Goal: Information Seeking & Learning: Learn about a topic

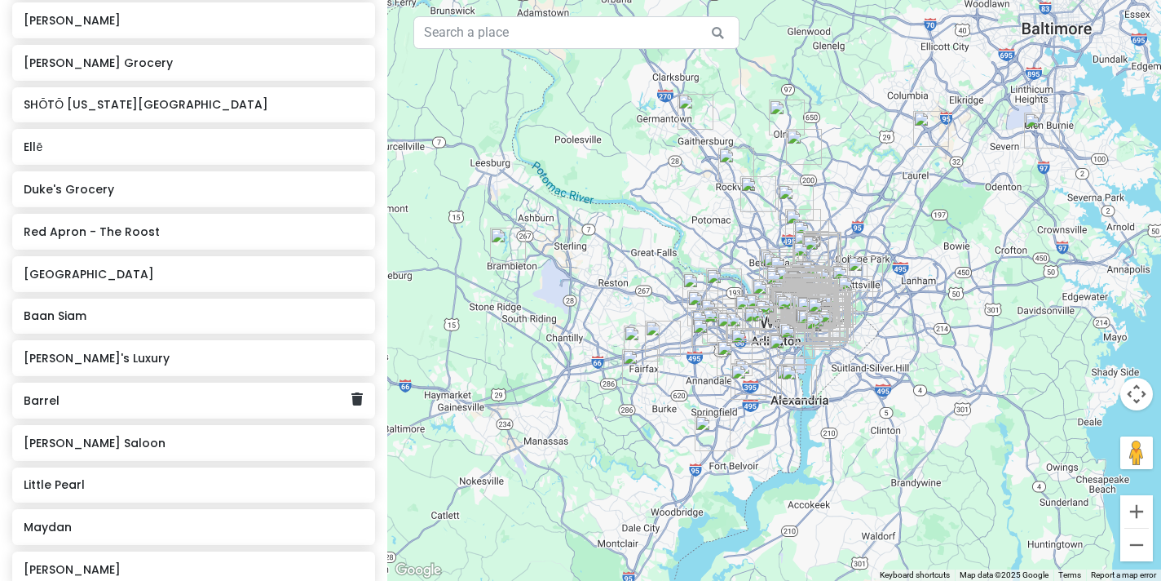
scroll to position [1479, 0]
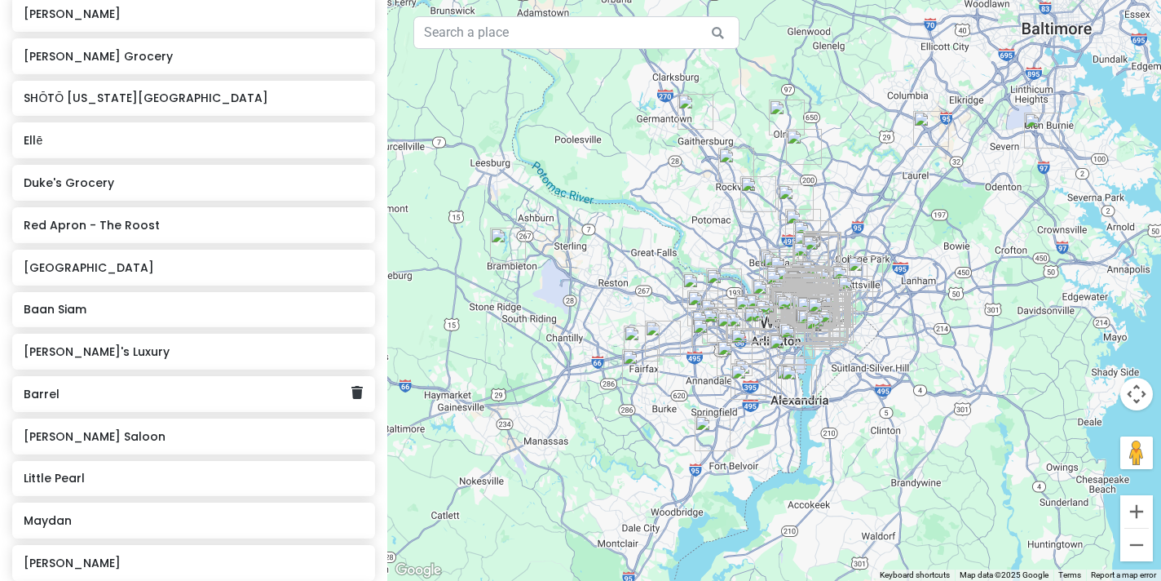
click at [209, 383] on div "Barrel" at bounding box center [188, 394] width 328 height 23
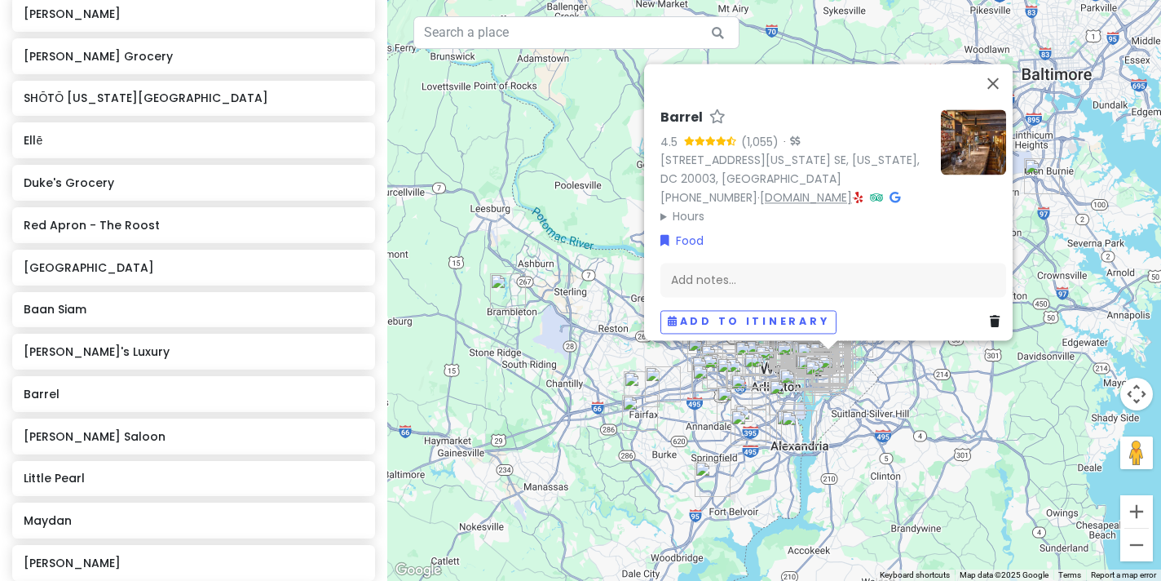
click at [790, 189] on link "[DOMAIN_NAME]" at bounding box center [806, 197] width 92 height 16
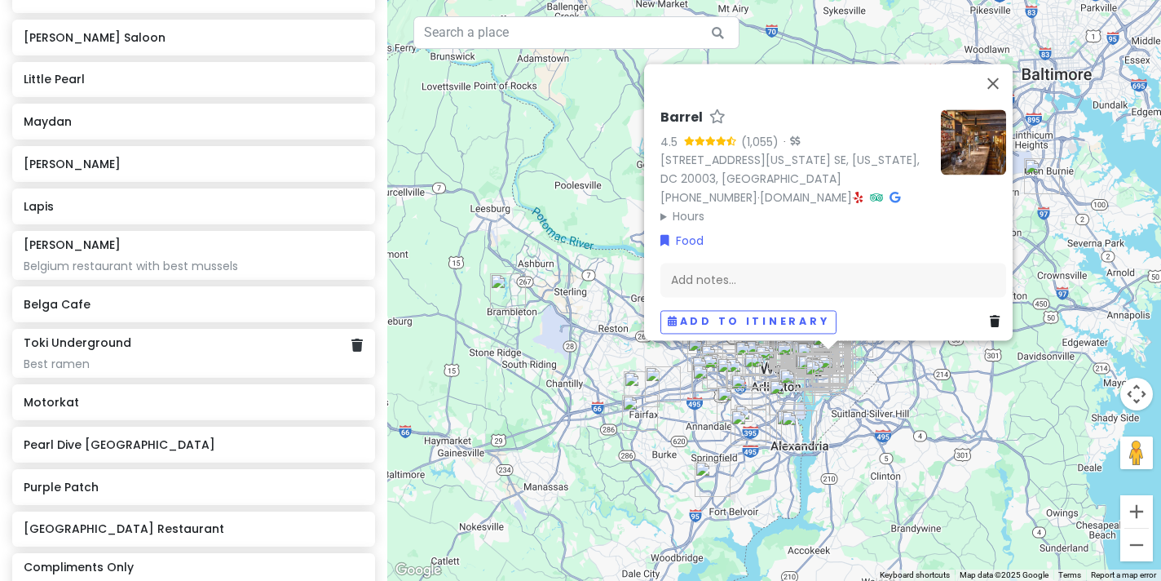
scroll to position [1892, 0]
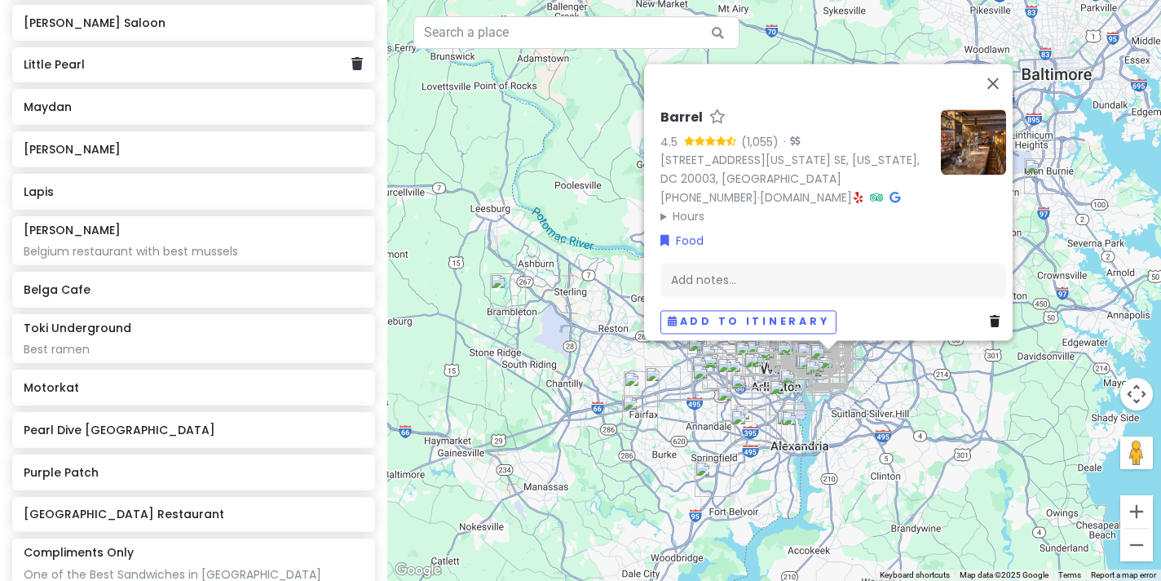
click at [134, 56] on div "Little Pearl" at bounding box center [188, 65] width 328 height 23
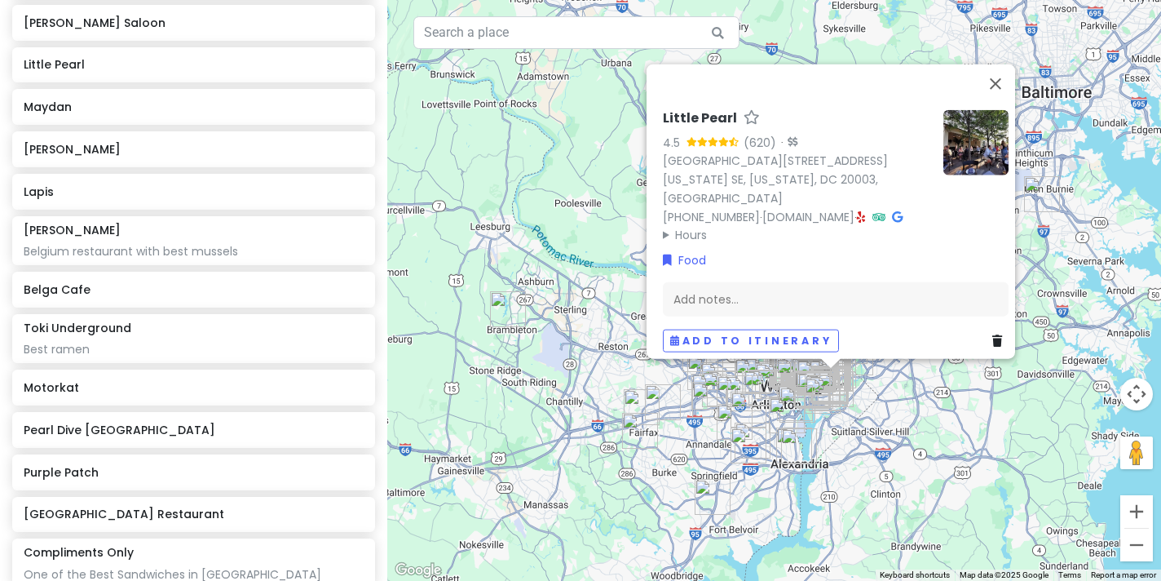
click at [711, 110] on h6 "Little Pearl" at bounding box center [700, 118] width 74 height 17
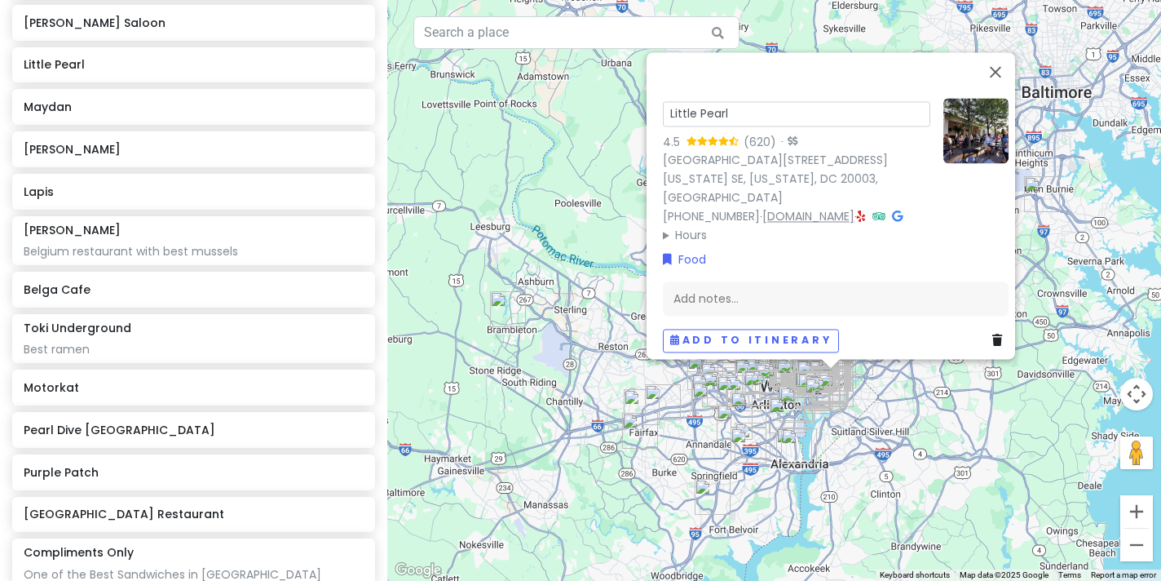
click at [813, 208] on link "[DOMAIN_NAME]" at bounding box center [809, 216] width 92 height 16
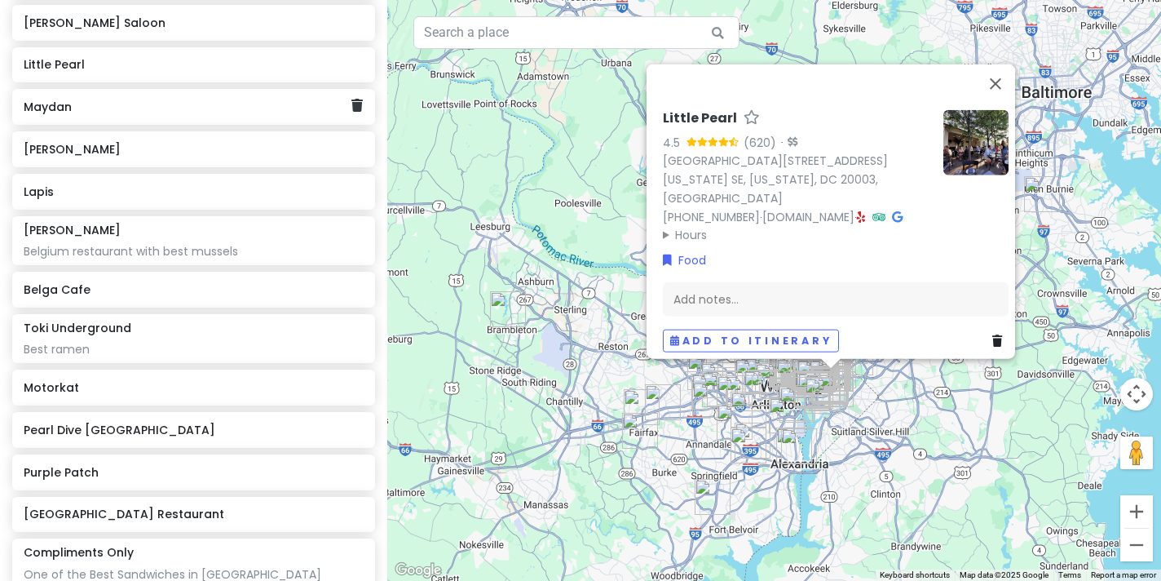
click at [173, 100] on div "Maydan" at bounding box center [188, 106] width 328 height 23
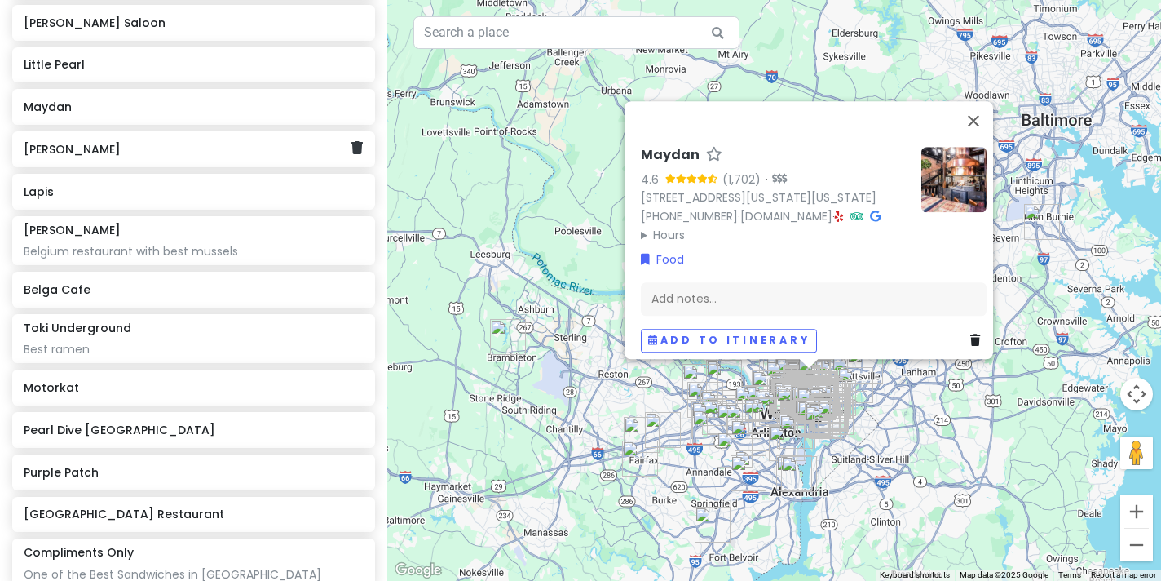
click at [162, 148] on div "[PERSON_NAME]" at bounding box center [193, 149] width 363 height 36
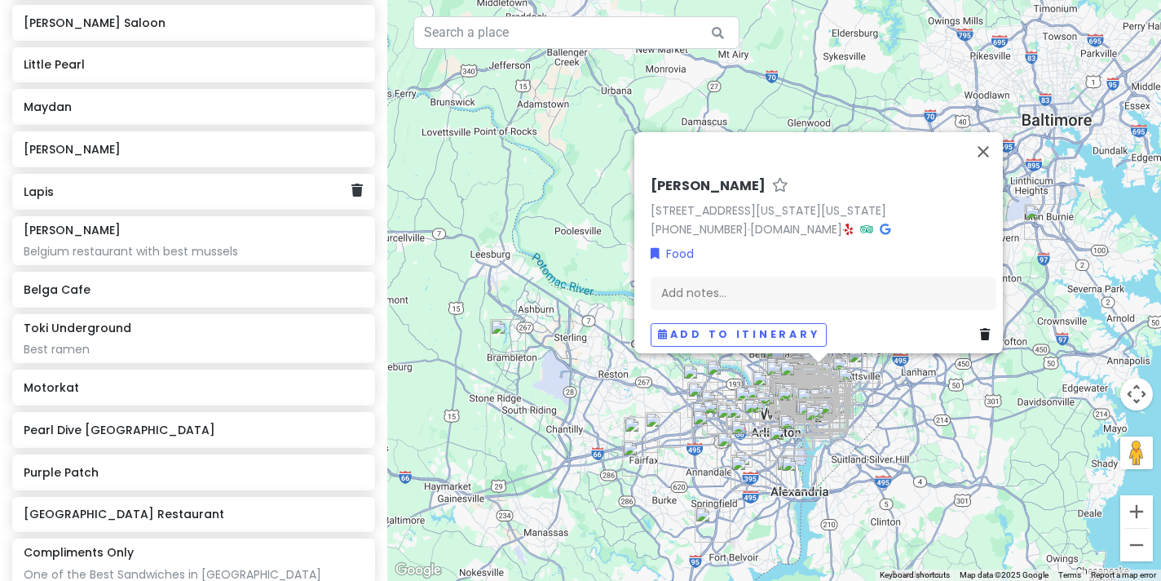
click at [158, 184] on h6 "Lapis" at bounding box center [188, 191] width 328 height 15
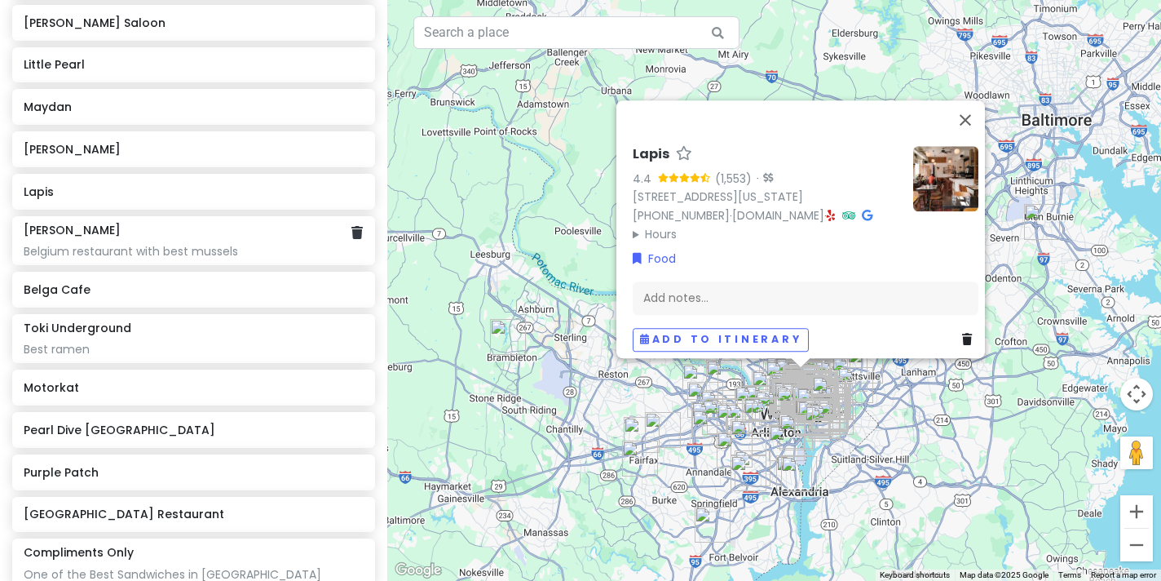
click at [158, 223] on div "[PERSON_NAME] Belgium restaurant with best mussels" at bounding box center [193, 241] width 339 height 36
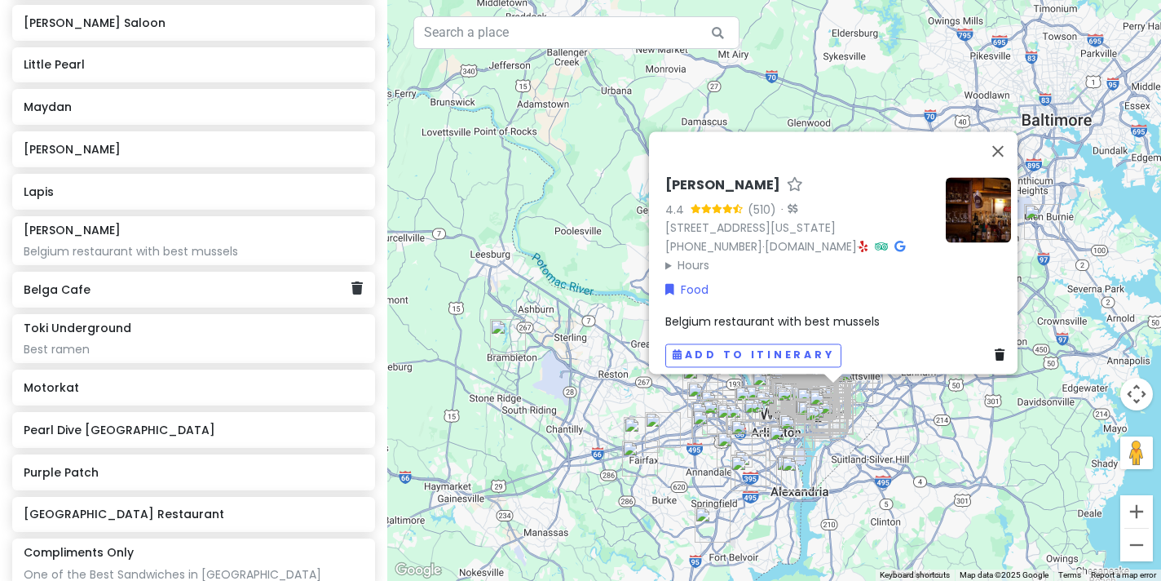
click at [157, 286] on div "Belga Cafe" at bounding box center [193, 290] width 363 height 36
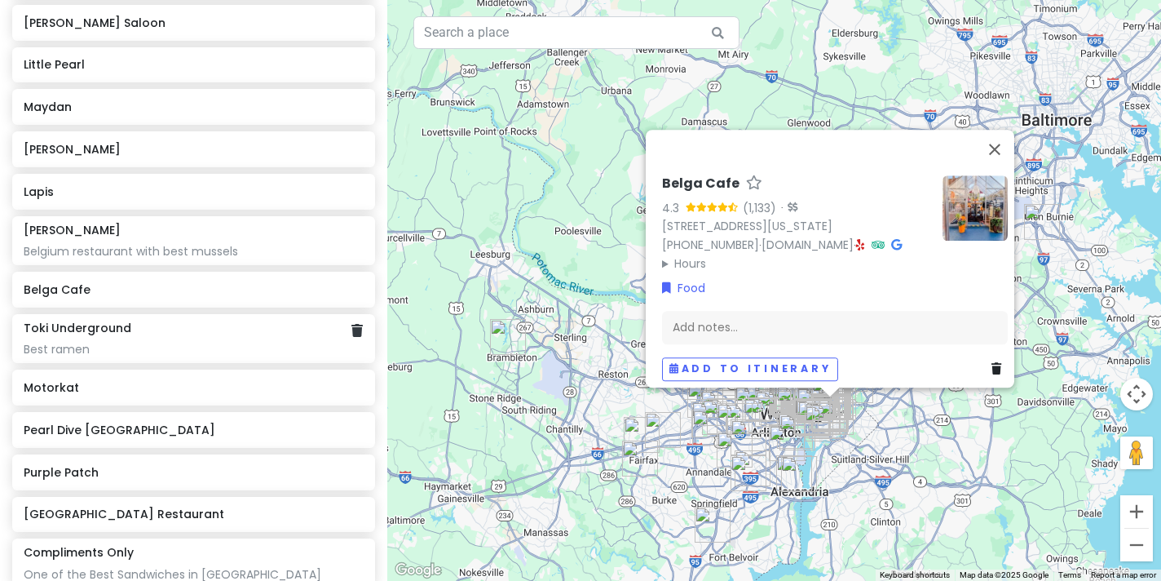
click at [157, 342] on div "Best ramen" at bounding box center [193, 349] width 339 height 15
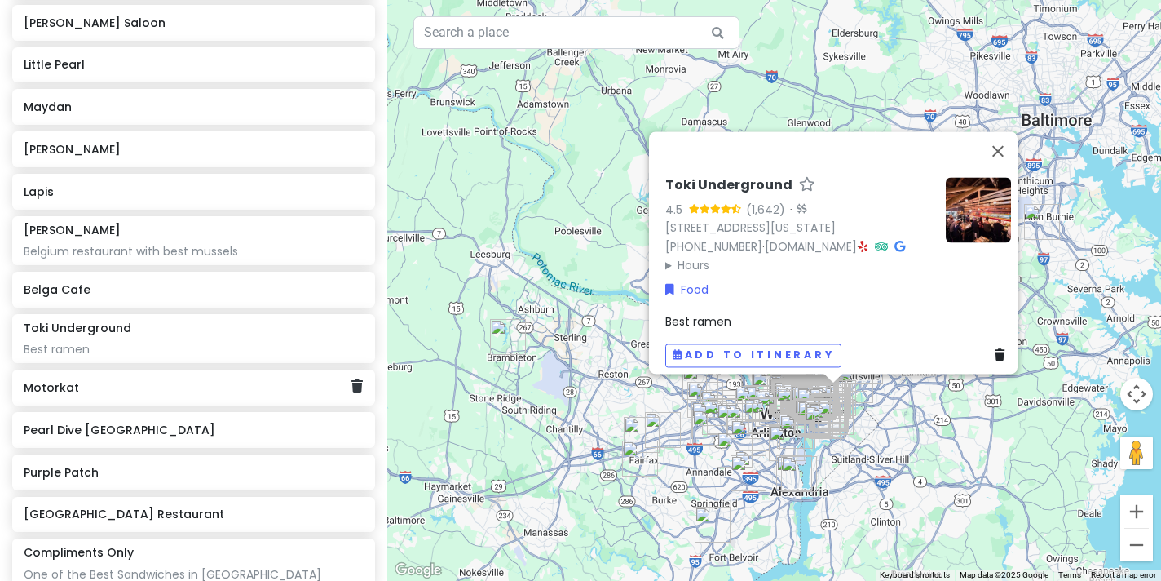
click at [147, 380] on h6 "Motorkat" at bounding box center [188, 387] width 328 height 15
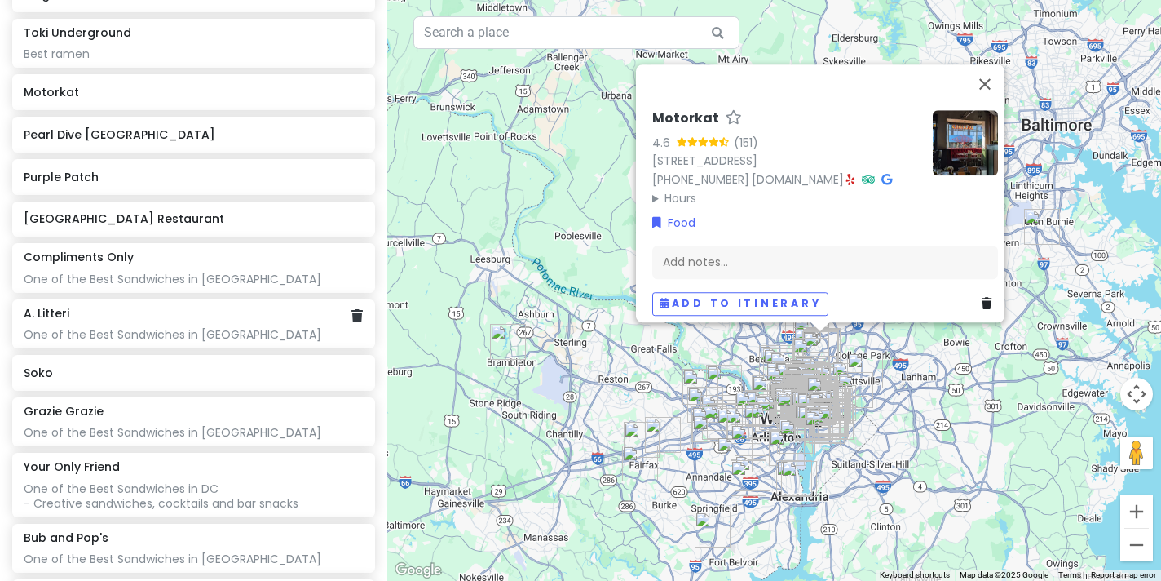
scroll to position [2191, 0]
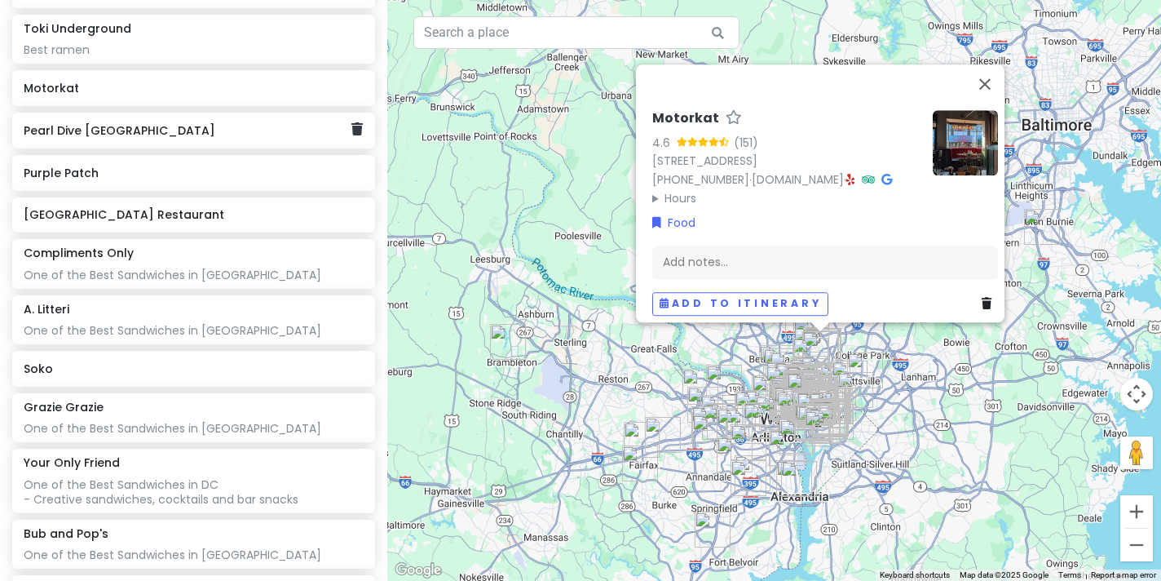
click at [188, 125] on div "Pearl Dive [GEOGRAPHIC_DATA]" at bounding box center [193, 131] width 363 height 36
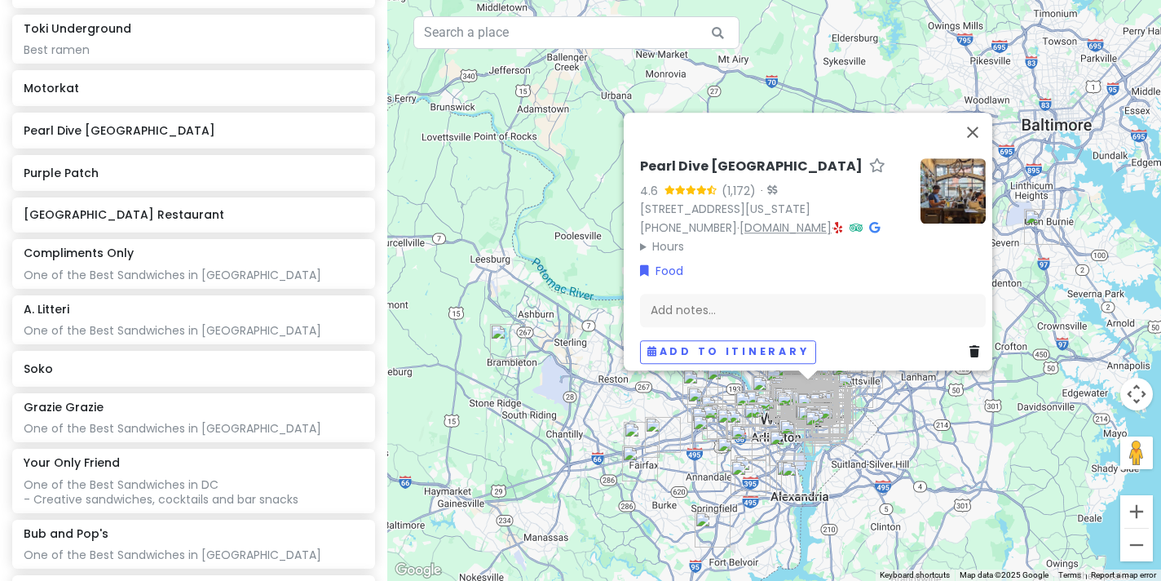
click at [820, 219] on link "[DOMAIN_NAME]" at bounding box center [786, 227] width 92 height 16
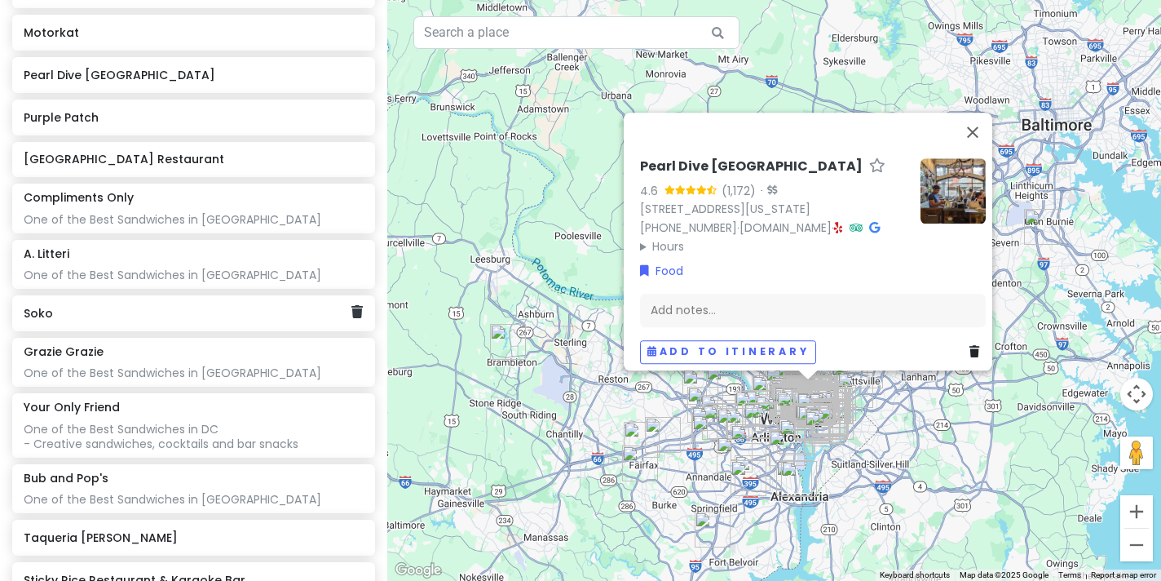
scroll to position [2248, 0]
click at [193, 305] on div "Soko" at bounding box center [188, 312] width 328 height 23
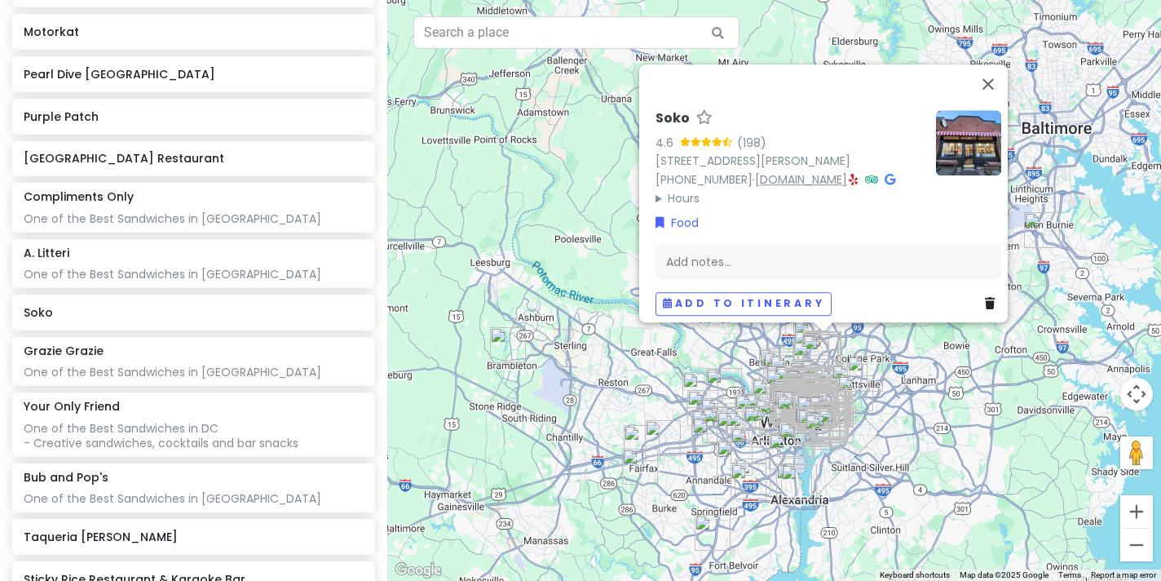
click at [816, 175] on link "[DOMAIN_NAME]" at bounding box center [801, 179] width 92 height 16
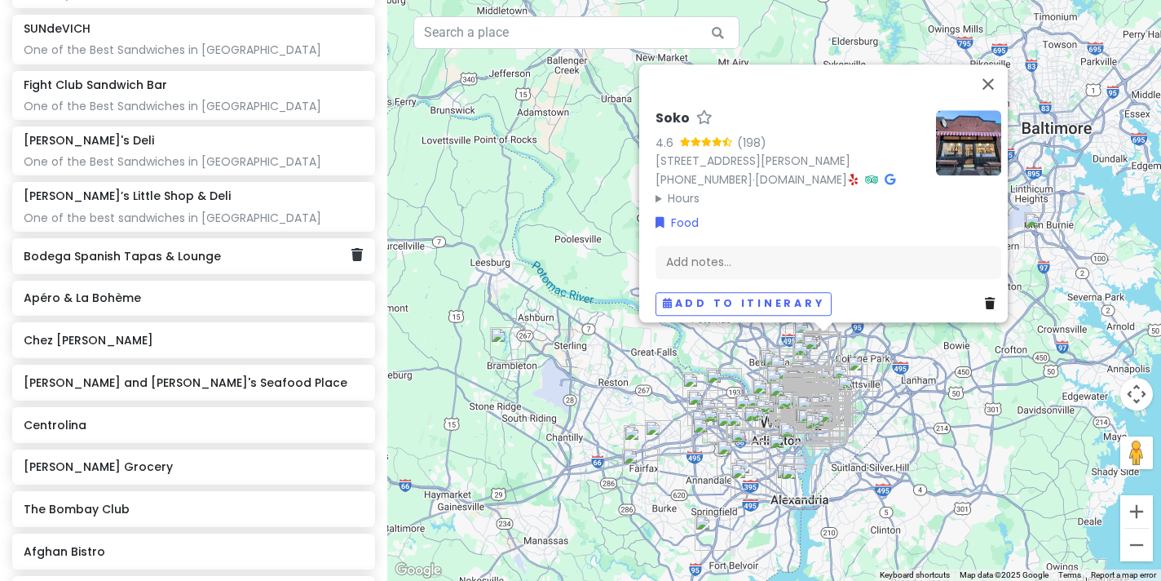
scroll to position [3218, 0]
click at [241, 279] on div "Apéro & La Bohème" at bounding box center [193, 297] width 363 height 36
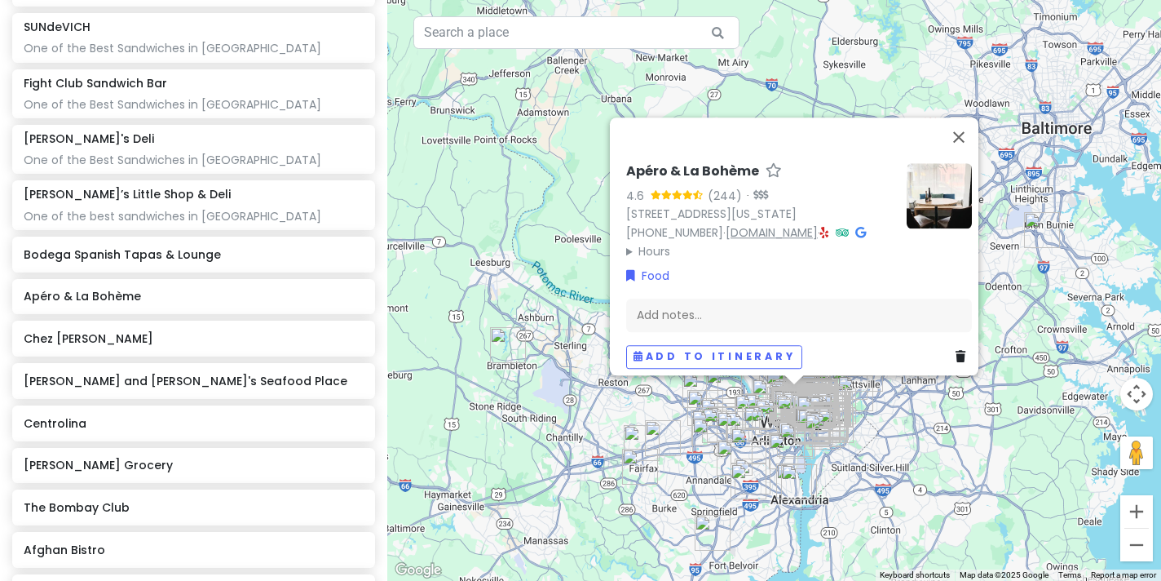
click at [757, 224] on link "[DOMAIN_NAME]" at bounding box center [772, 232] width 92 height 16
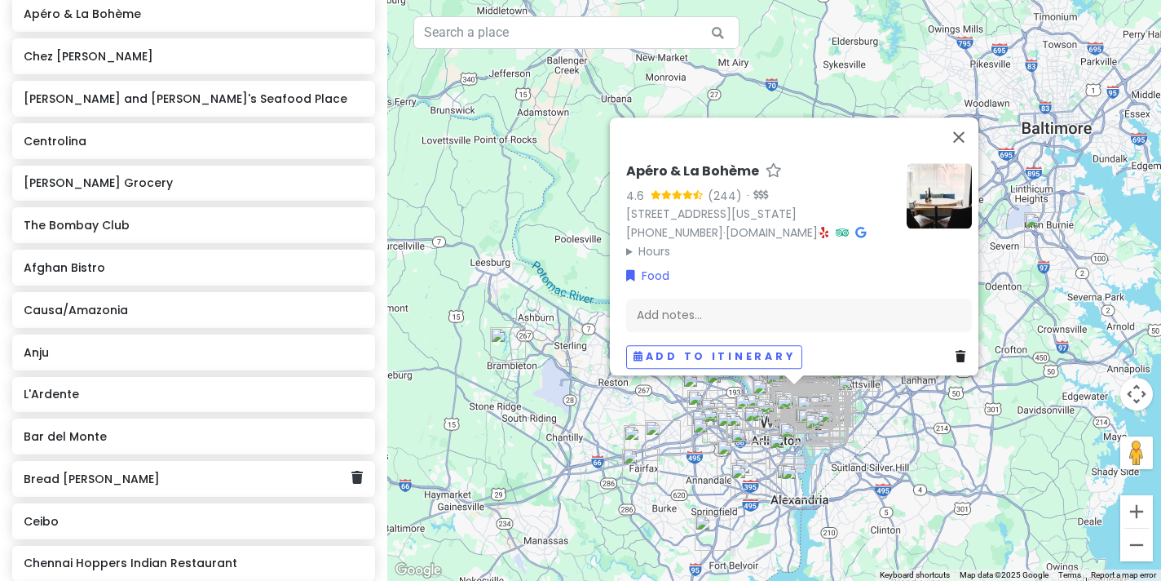
scroll to position [3512, 0]
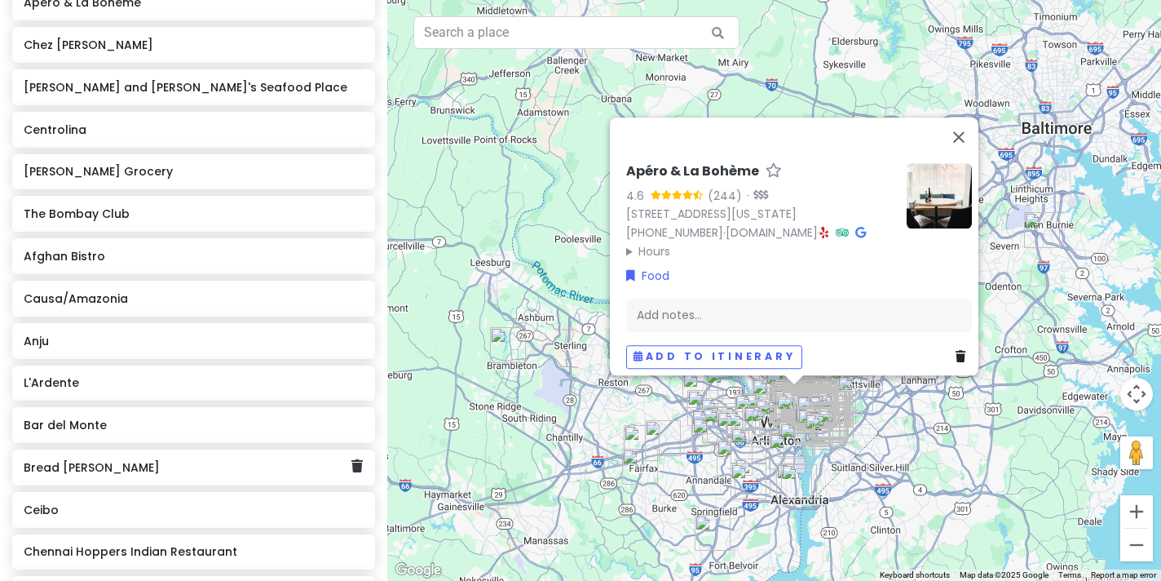
click at [239, 460] on h6 "Bread [PERSON_NAME]" at bounding box center [188, 467] width 328 height 15
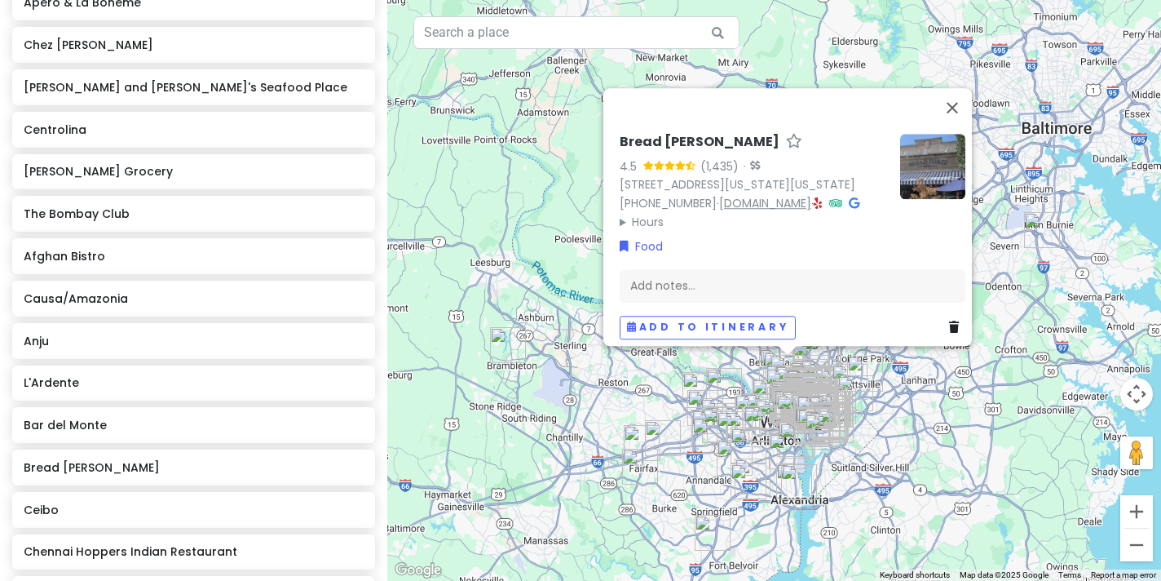
click at [747, 195] on link "[DOMAIN_NAME]" at bounding box center [765, 203] width 92 height 16
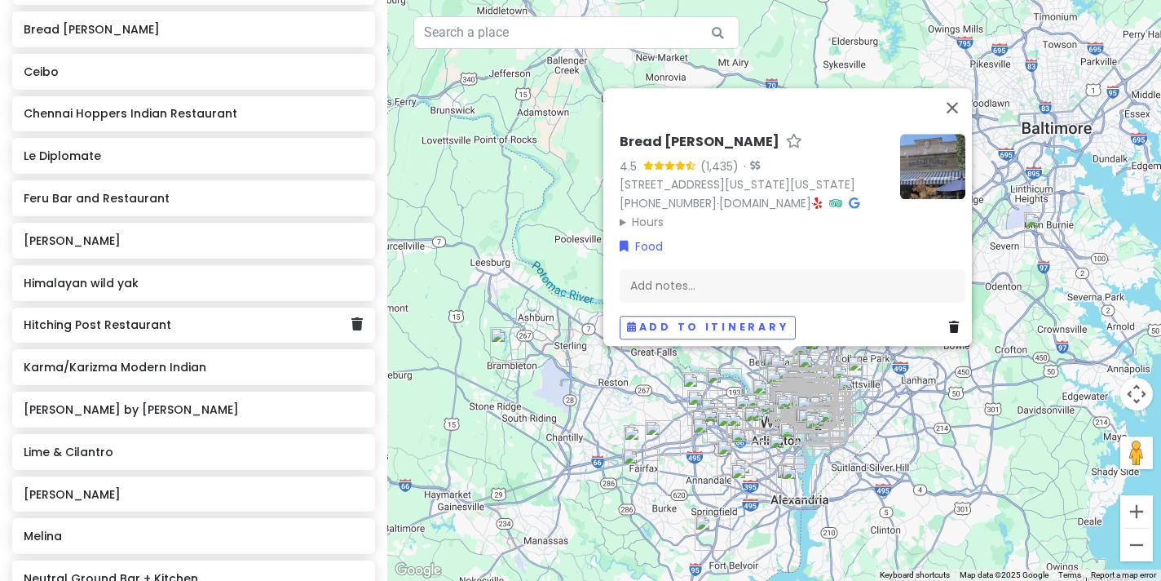
scroll to position [3953, 0]
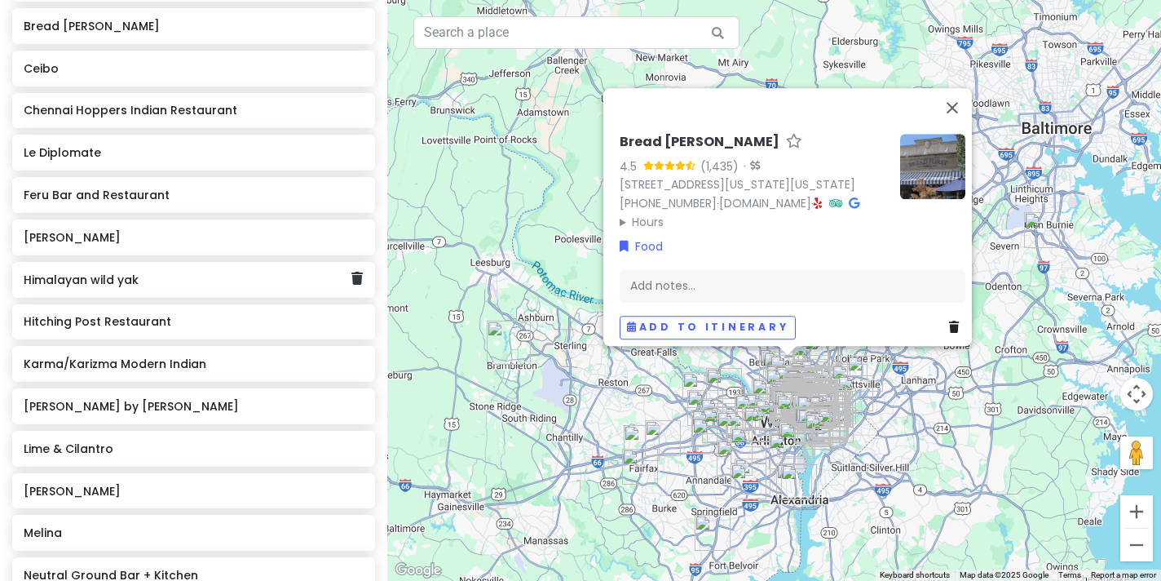
click at [221, 272] on h6 "Himalayan wild yak" at bounding box center [188, 279] width 328 height 15
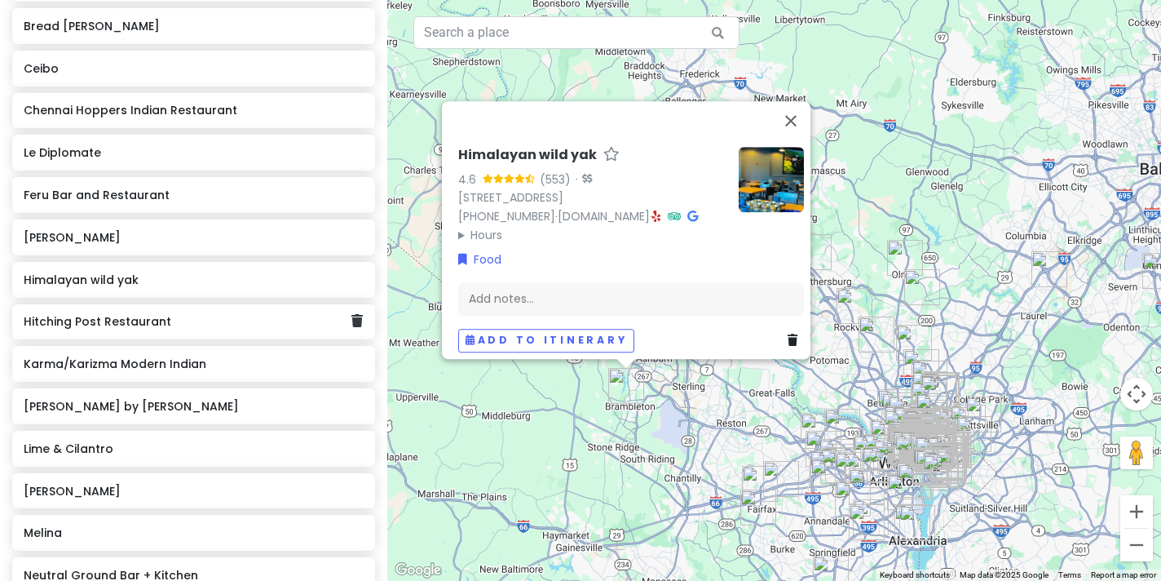
click at [213, 304] on div "Hitching Post Restaurant" at bounding box center [193, 322] width 363 height 36
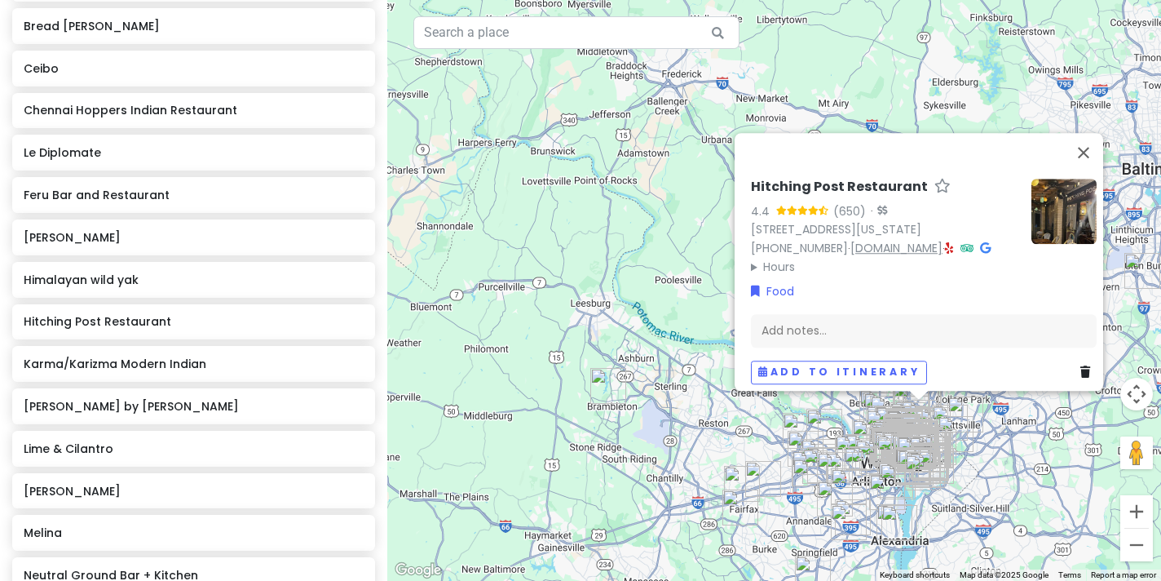
click at [891, 240] on link "[DOMAIN_NAME]" at bounding box center [897, 248] width 92 height 16
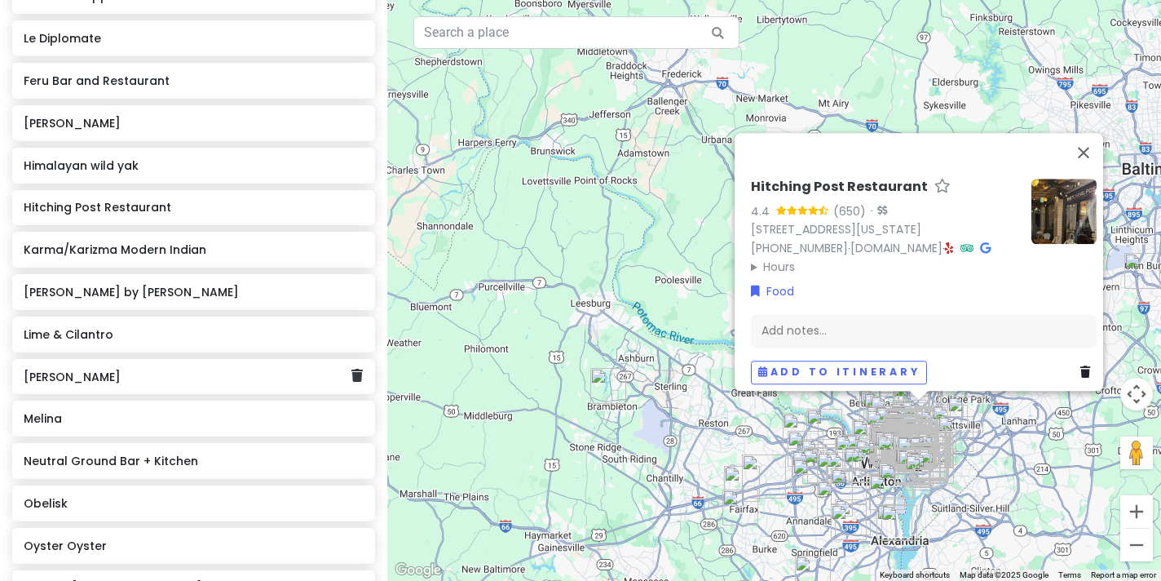
scroll to position [4074, 0]
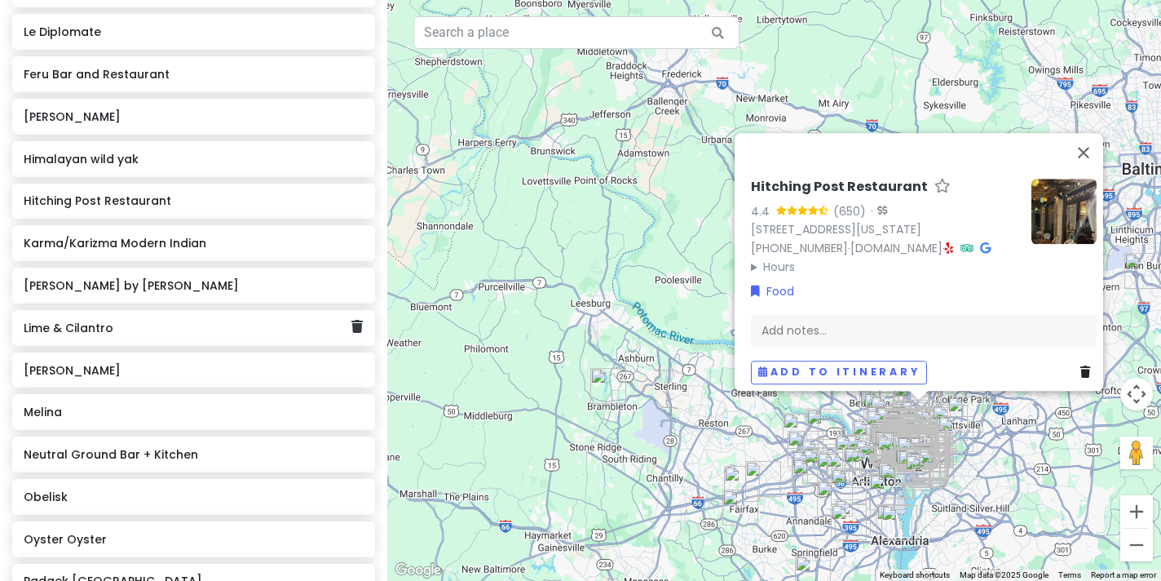
click at [161, 321] on h6 "Lime & Cilantro" at bounding box center [188, 328] width 328 height 15
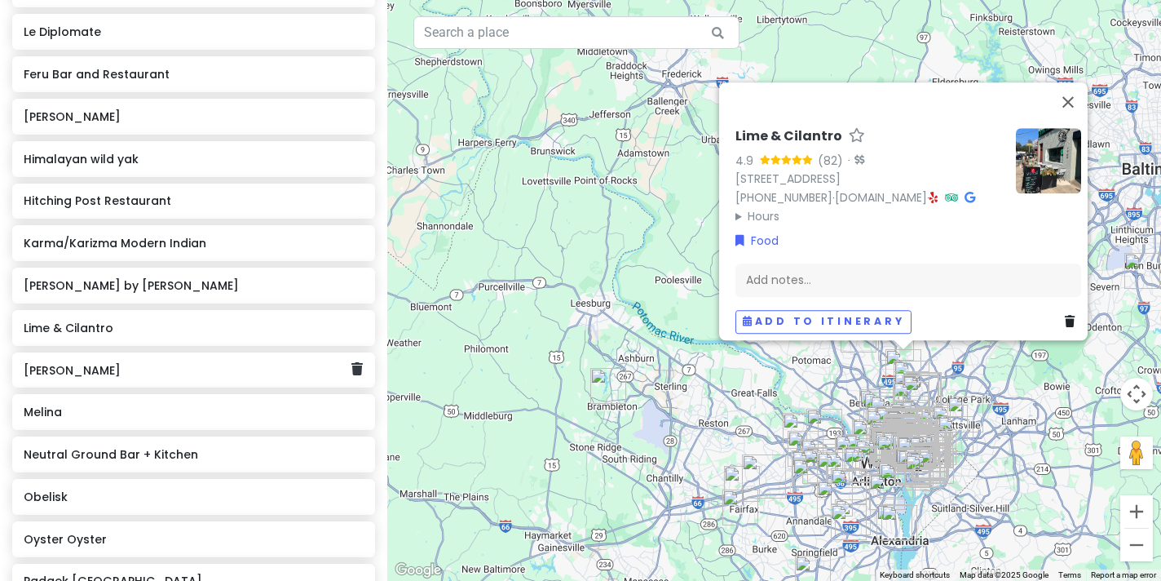
click at [175, 363] on h6 "[PERSON_NAME]" at bounding box center [188, 370] width 328 height 15
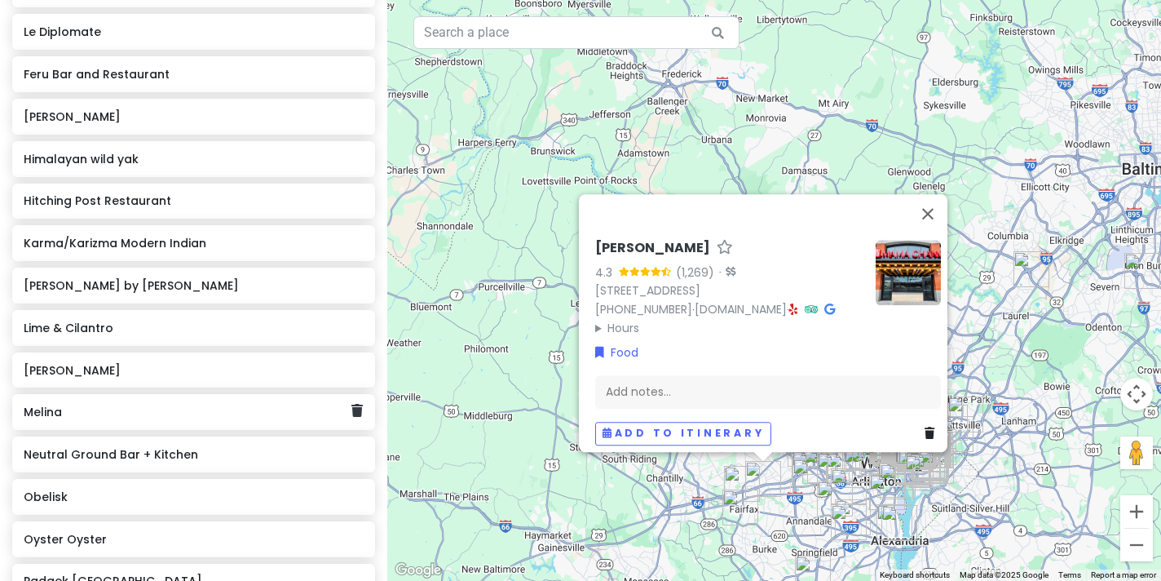
click at [168, 405] on h6 "Melina" at bounding box center [188, 412] width 328 height 15
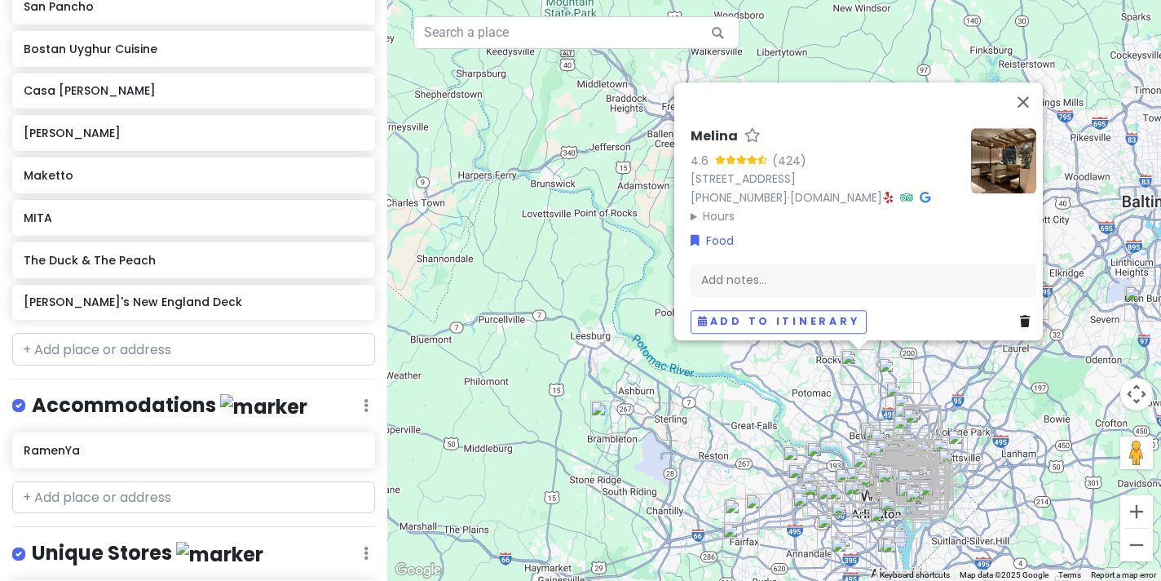
scroll to position [7616, 0]
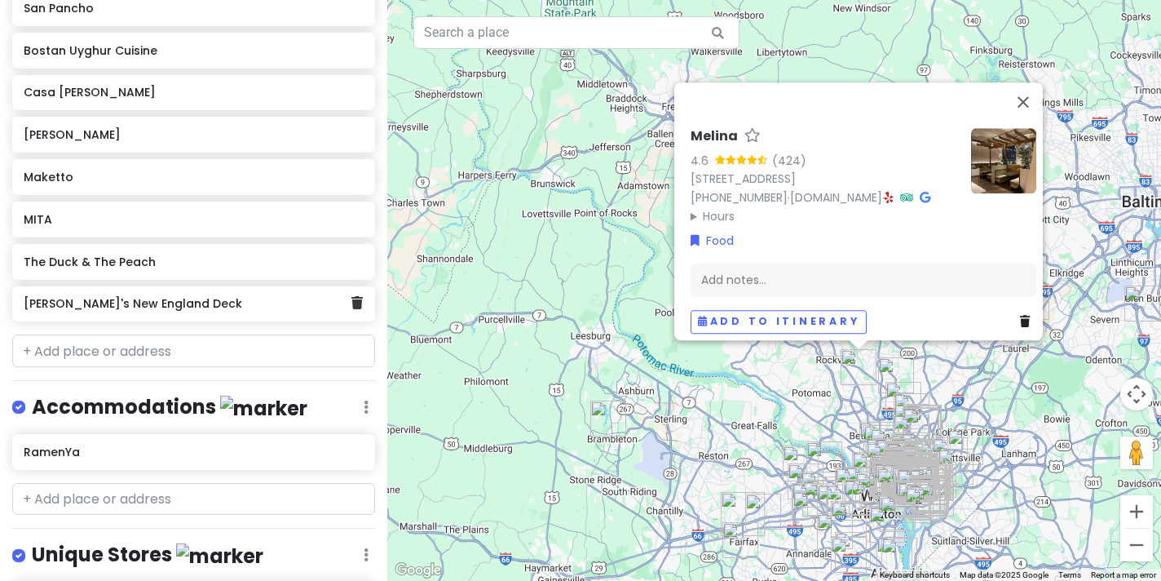
click at [259, 293] on div "[PERSON_NAME]'s New England Deck" at bounding box center [188, 304] width 328 height 23
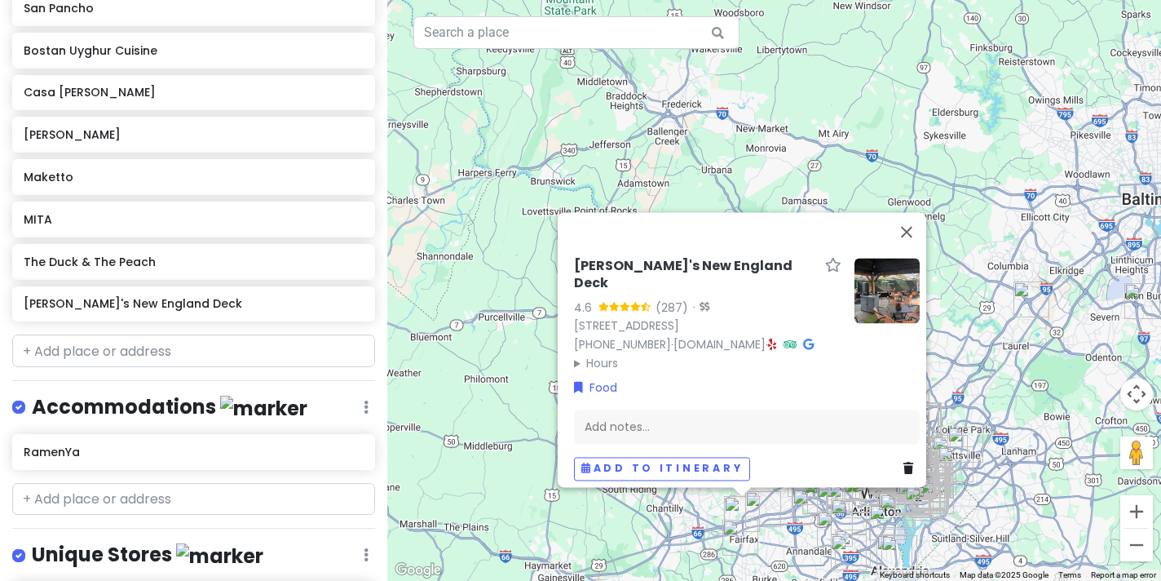
click at [244, 250] on div "The Duck & The Peach" at bounding box center [188, 261] width 328 height 23
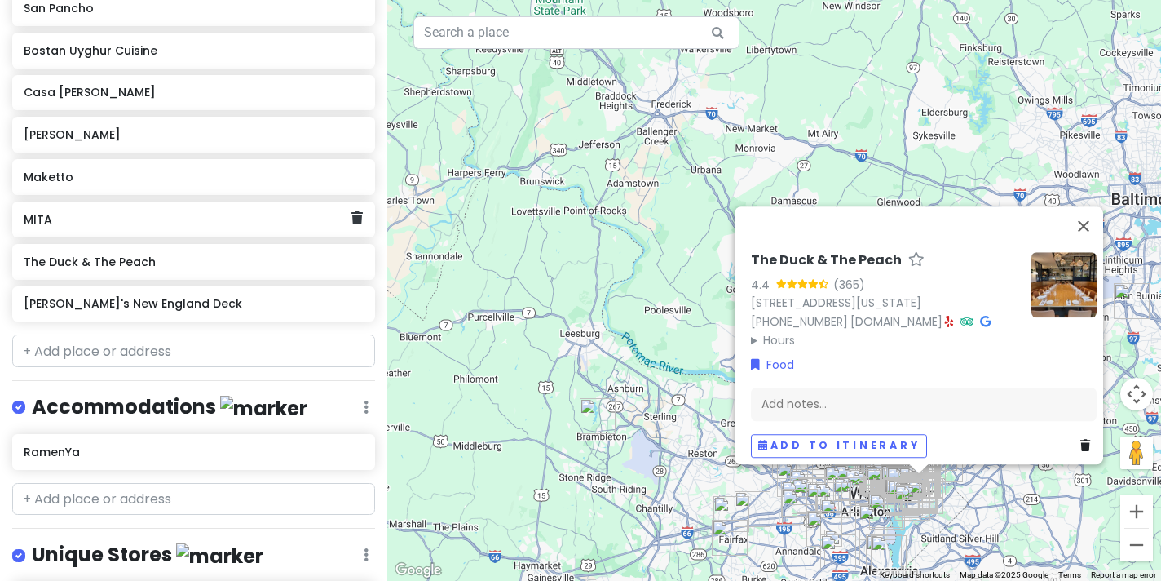
click at [259, 212] on h6 "MITA" at bounding box center [188, 219] width 328 height 15
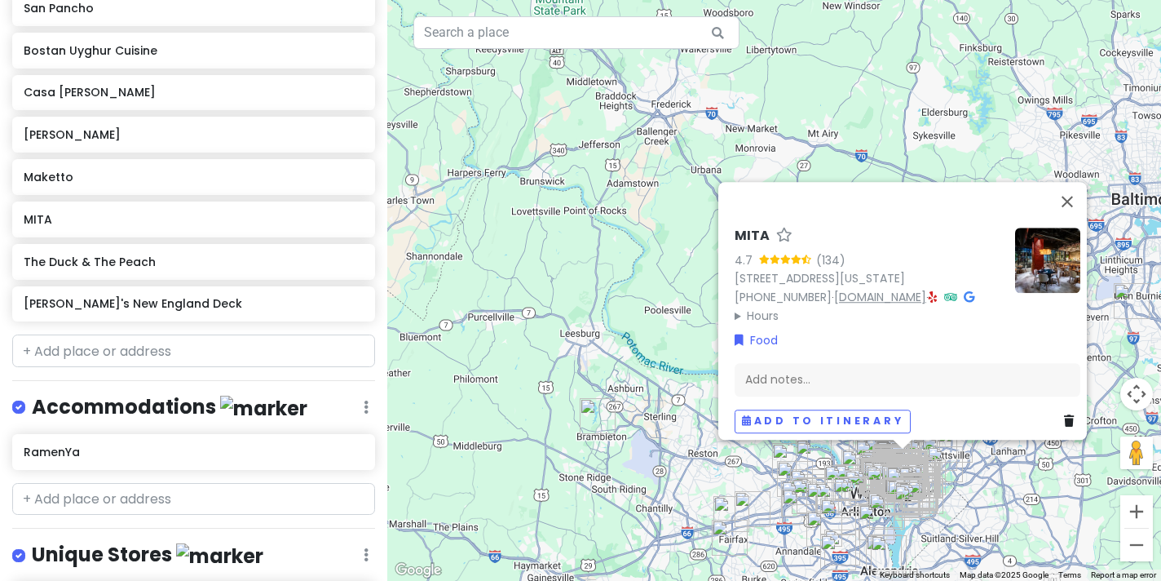
click at [892, 289] on link "[DOMAIN_NAME]" at bounding box center [880, 297] width 92 height 16
click at [242, 170] on h6 "Maketto" at bounding box center [188, 177] width 328 height 15
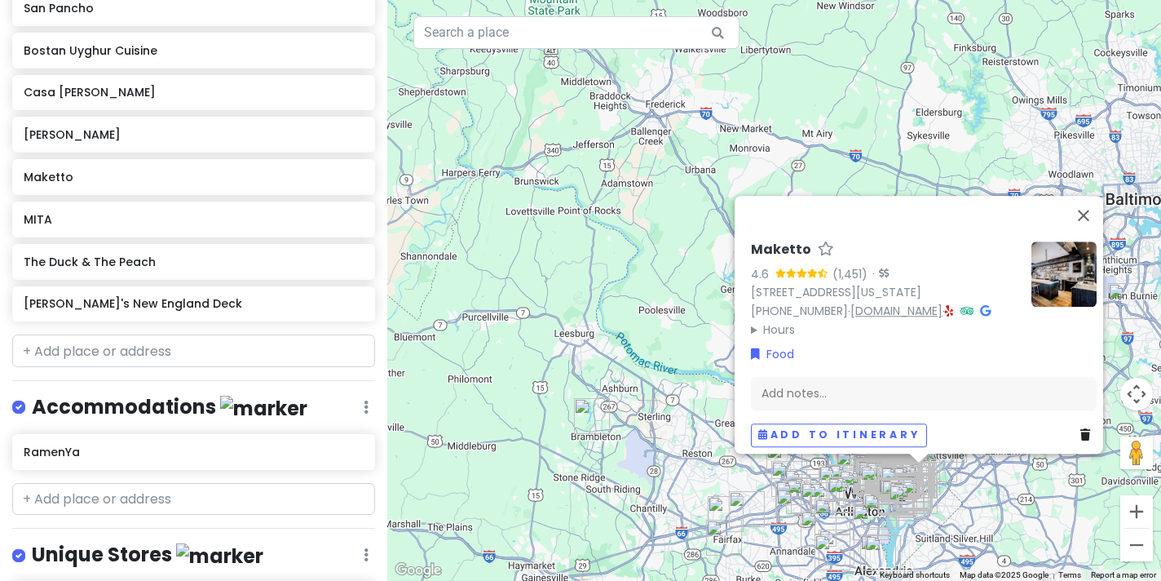
click at [896, 307] on link "[DOMAIN_NAME]" at bounding box center [897, 311] width 92 height 16
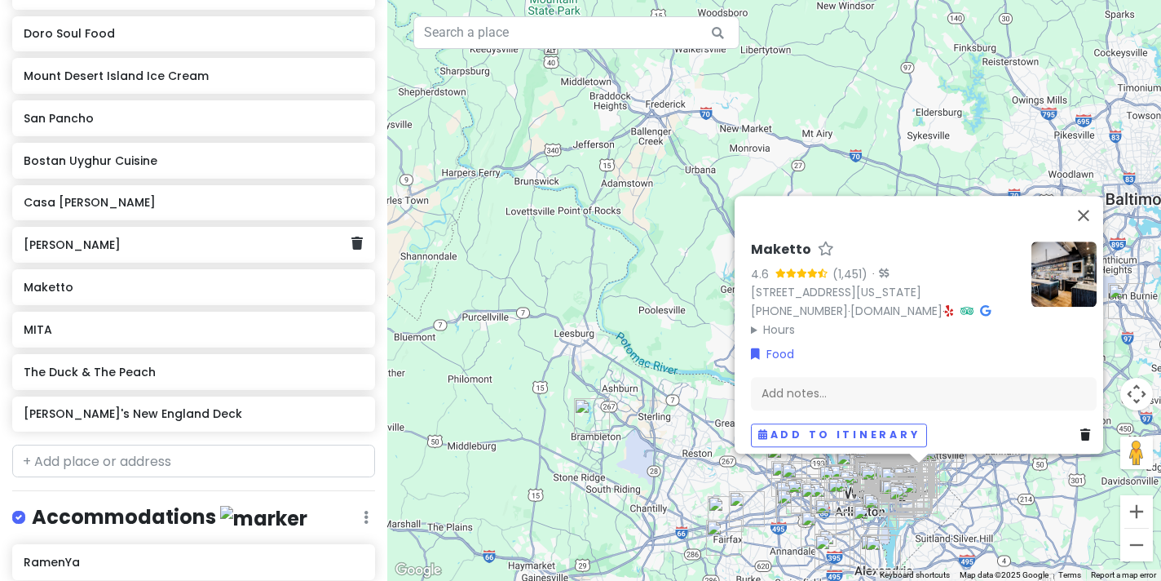
scroll to position [7505, 0]
click at [184, 154] on h6 "Bostan Uyghur Cuisine" at bounding box center [188, 161] width 328 height 15
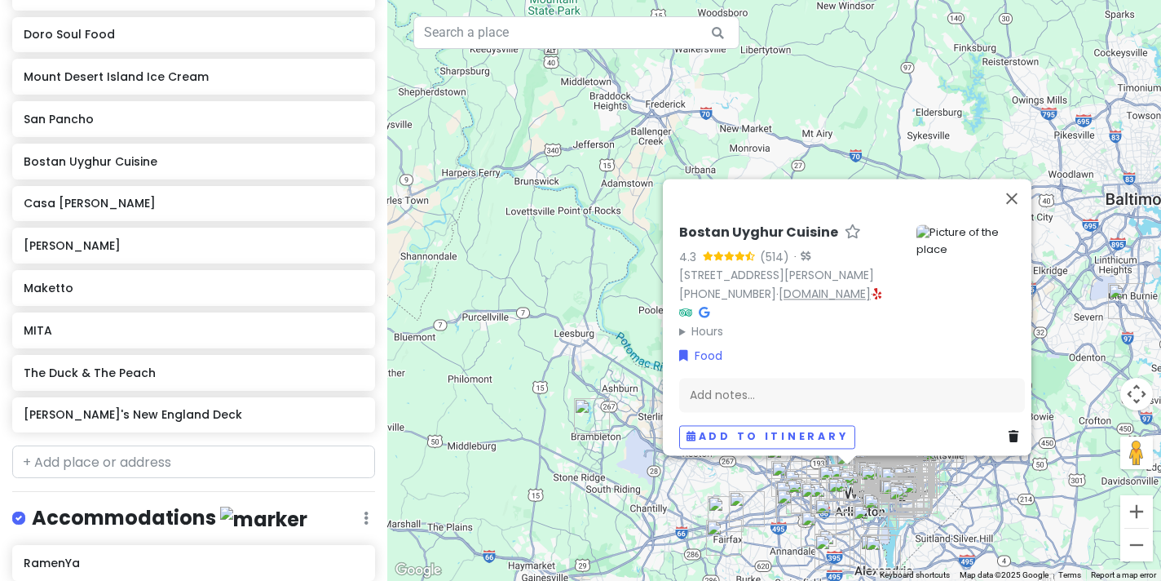
click at [829, 302] on link "[DOMAIN_NAME]" at bounding box center [825, 293] width 92 height 16
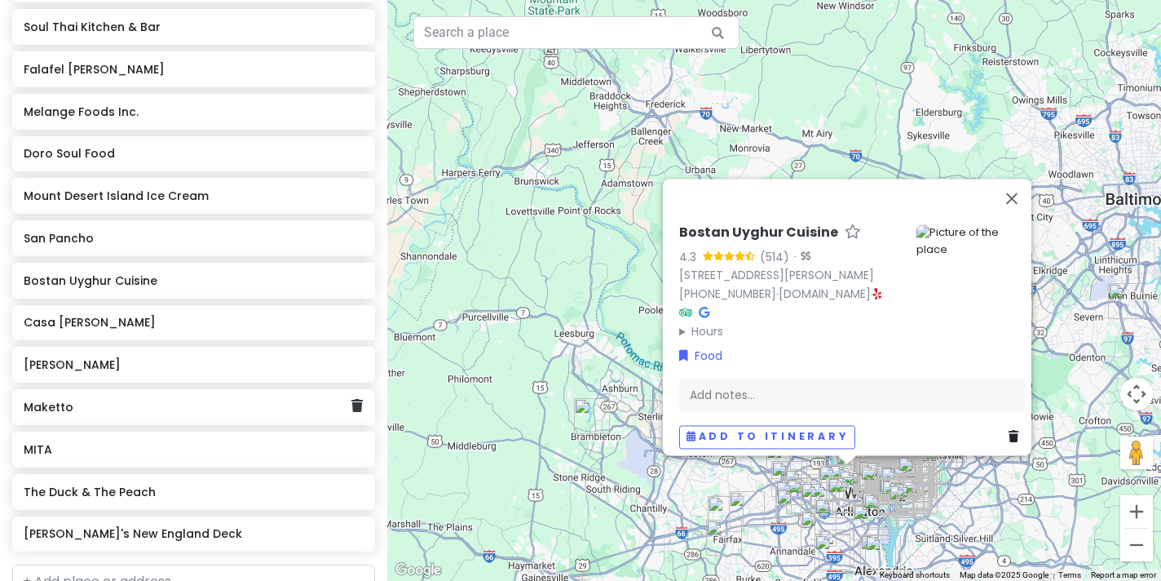
scroll to position [7385, 0]
click at [229, 232] on h6 "San Pancho" at bounding box center [188, 239] width 328 height 15
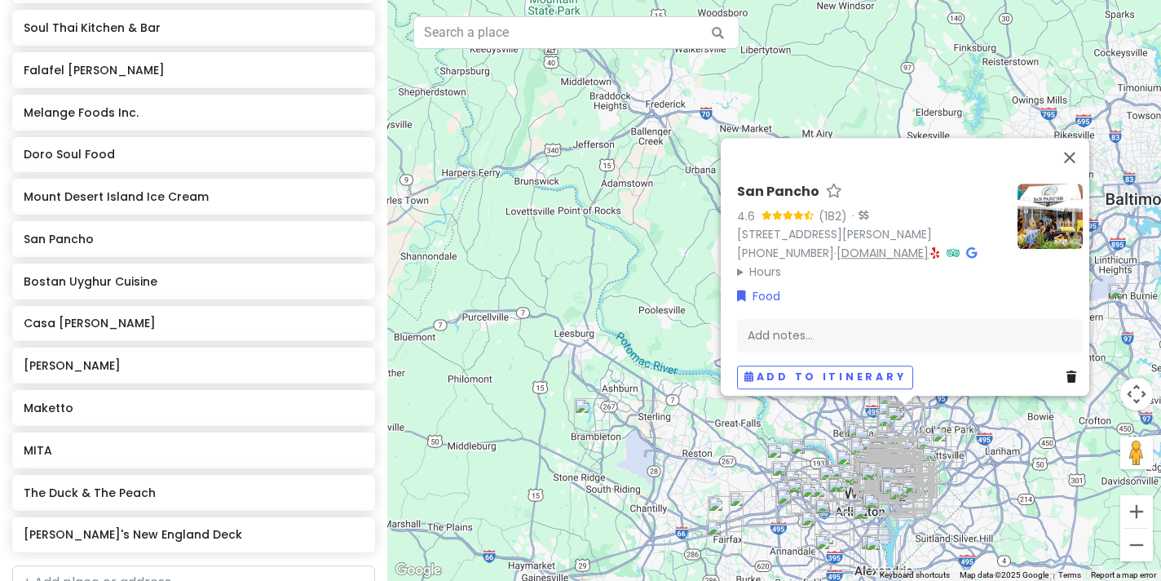
click at [894, 245] on link "[DOMAIN_NAME]" at bounding box center [883, 253] width 92 height 16
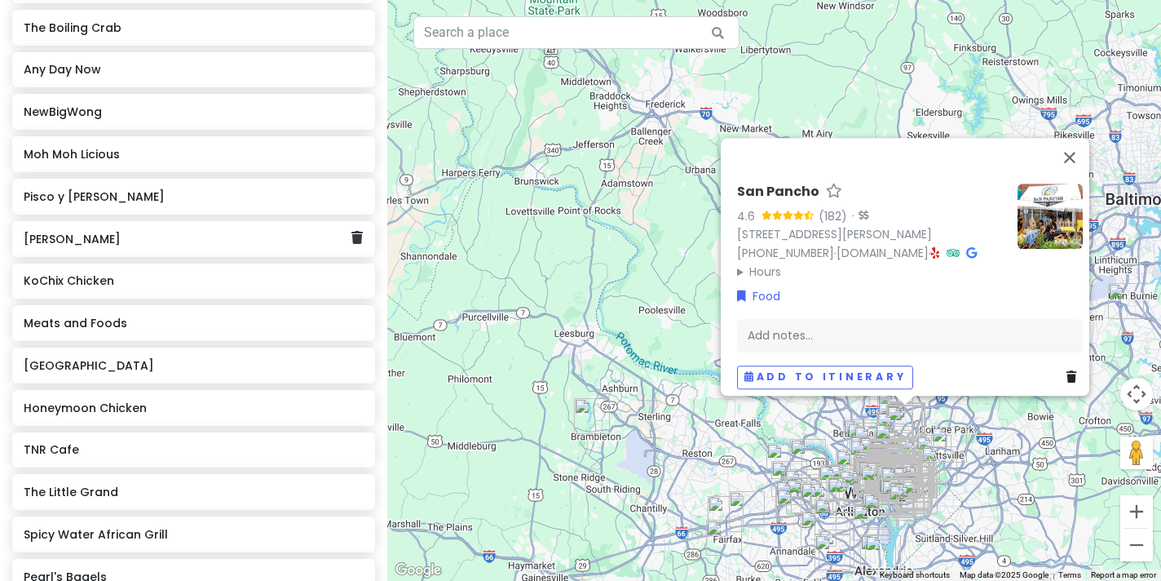
scroll to position [6263, 0]
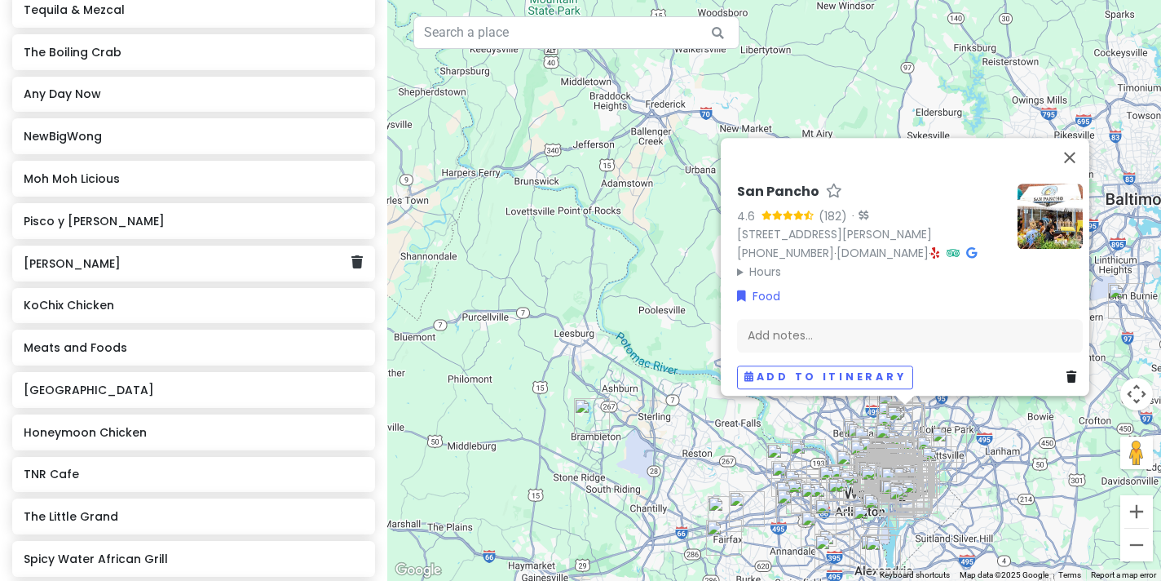
click at [270, 256] on h6 "[PERSON_NAME]" at bounding box center [188, 263] width 328 height 15
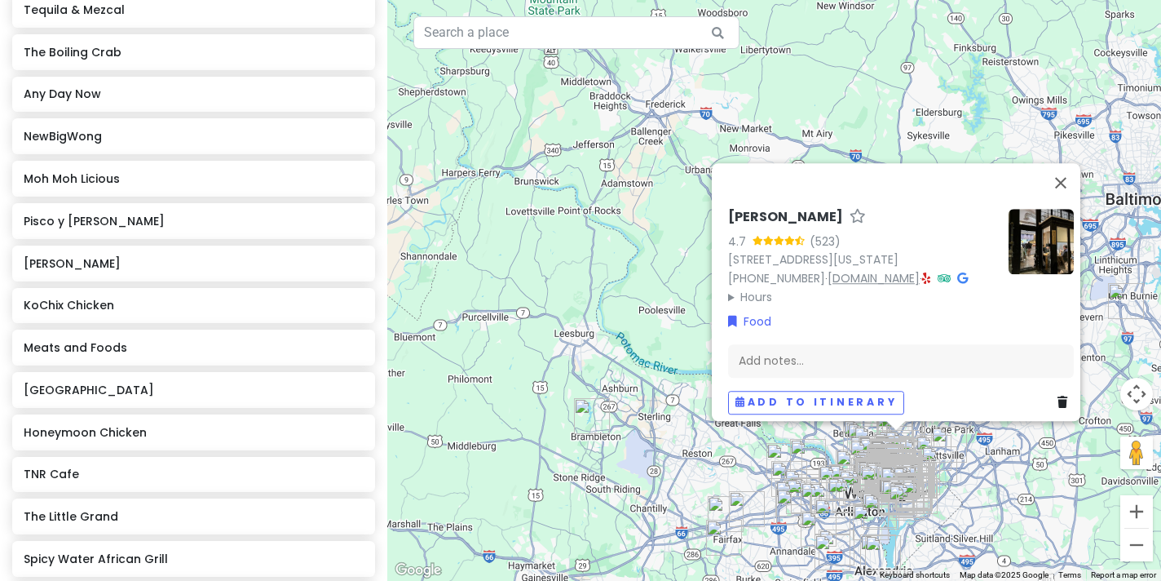
click at [876, 270] on link "[DOMAIN_NAME]" at bounding box center [874, 278] width 92 height 16
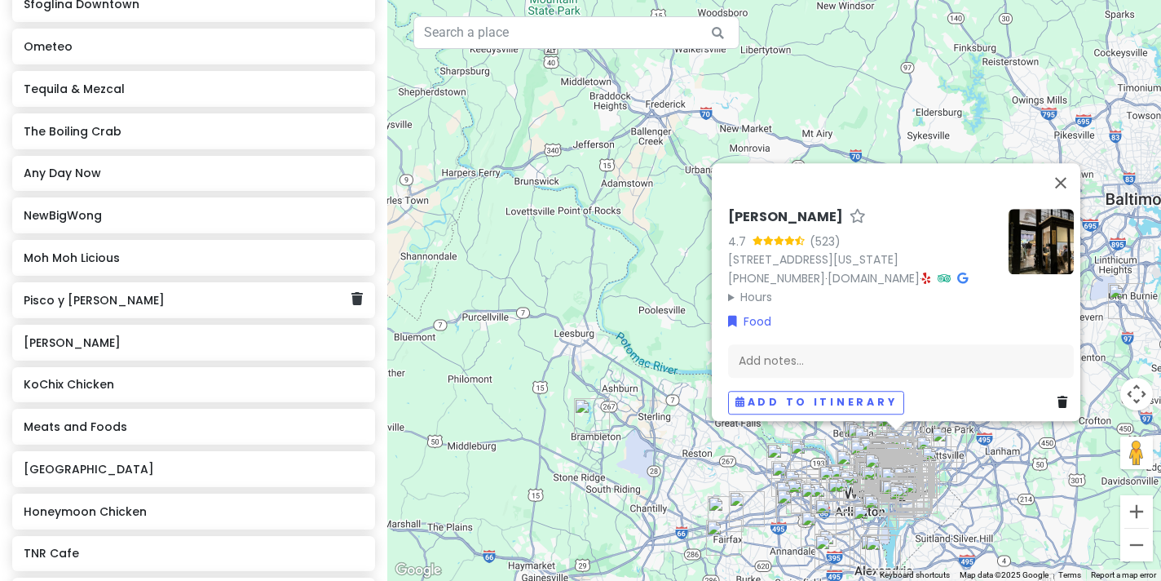
scroll to position [6163, 0]
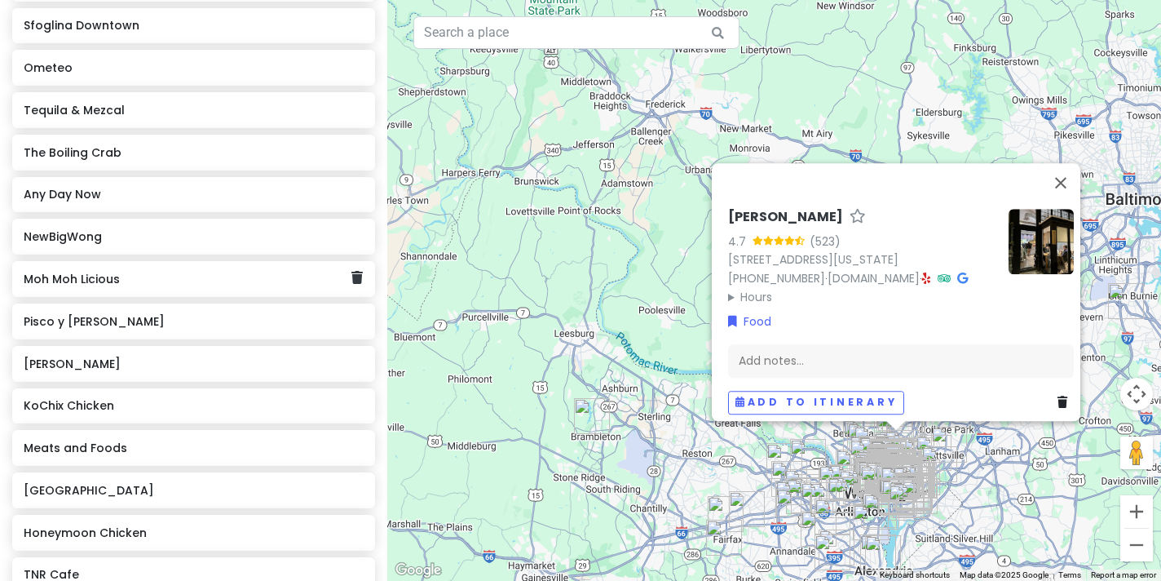
click at [191, 272] on h6 "Moh Moh Licious" at bounding box center [188, 279] width 328 height 15
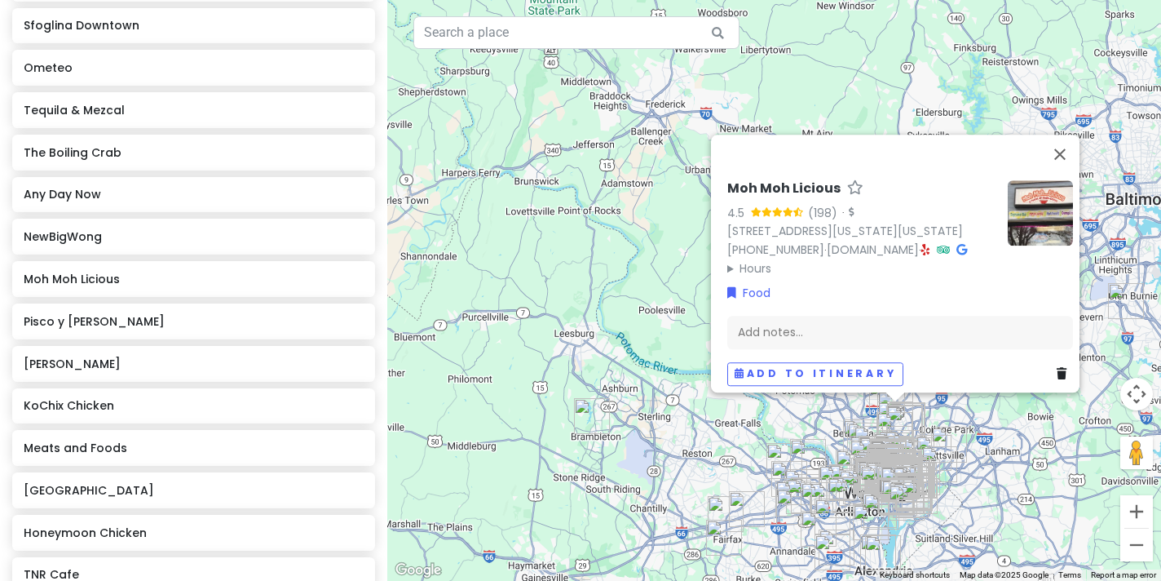
click at [912, 213] on div "Moh Moh Licious 4.5 (198) · [STREET_ADDRESS][US_STATE][US_STATE] [PHONE_NUMBER]…" at bounding box center [862, 228] width 268 height 97
click at [911, 241] on link "[DOMAIN_NAME]" at bounding box center [873, 249] width 92 height 16
click at [271, 229] on h6 "NewBigWong" at bounding box center [188, 236] width 328 height 15
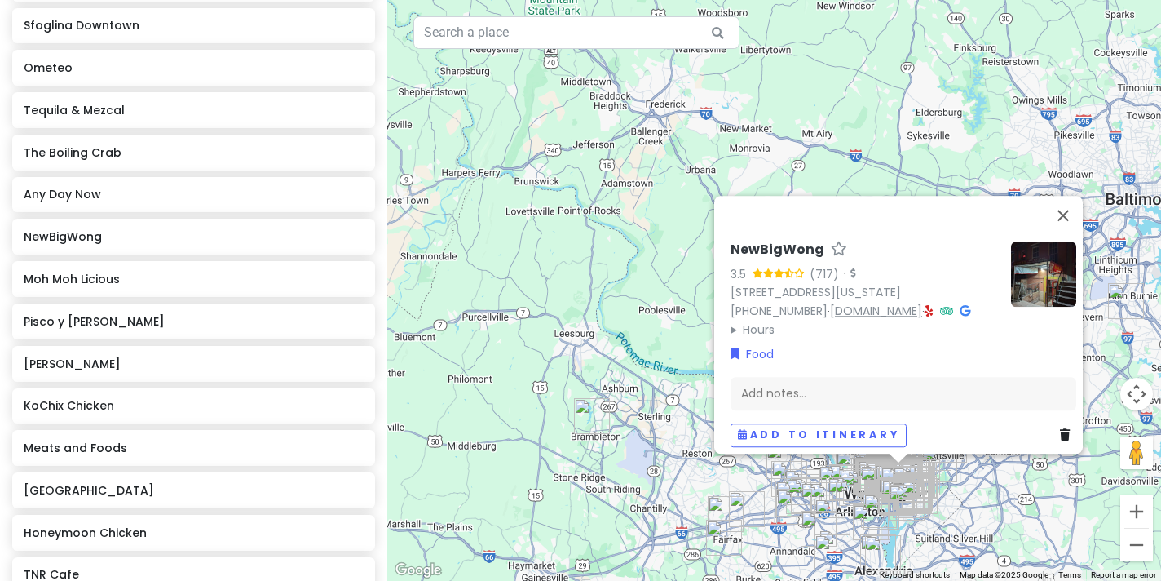
click at [848, 303] on link "[DOMAIN_NAME]" at bounding box center [876, 311] width 92 height 16
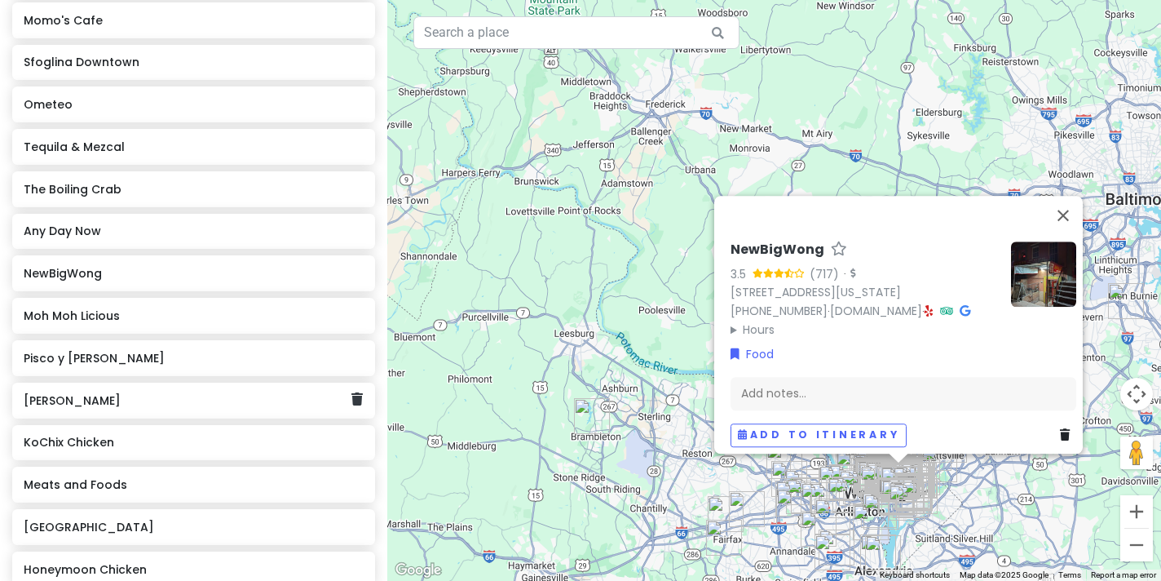
scroll to position [6129, 0]
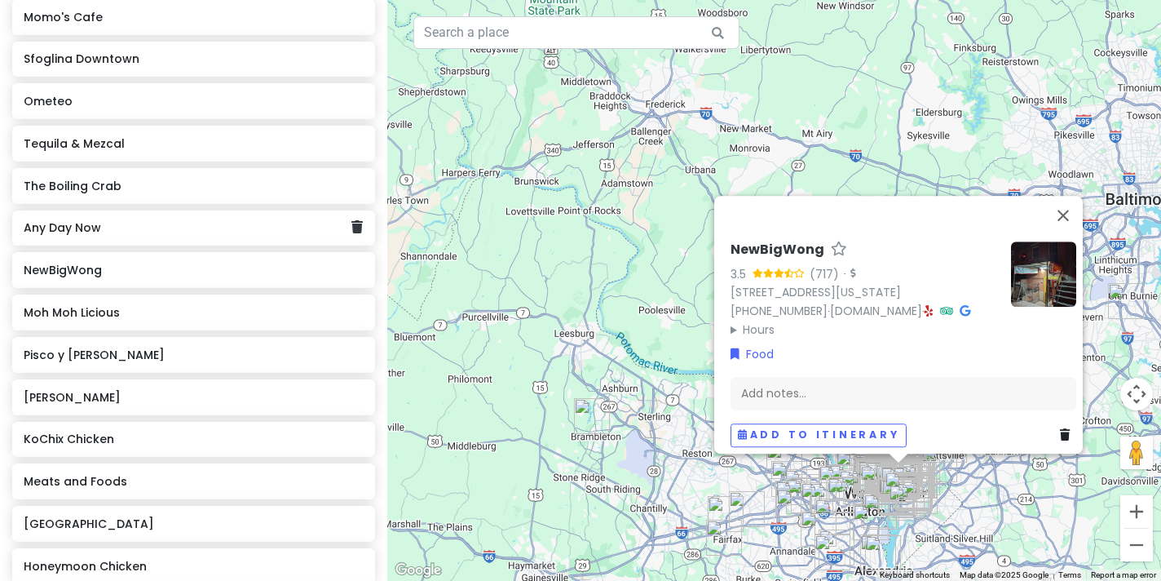
click at [245, 220] on h6 "Any Day Now" at bounding box center [188, 227] width 328 height 15
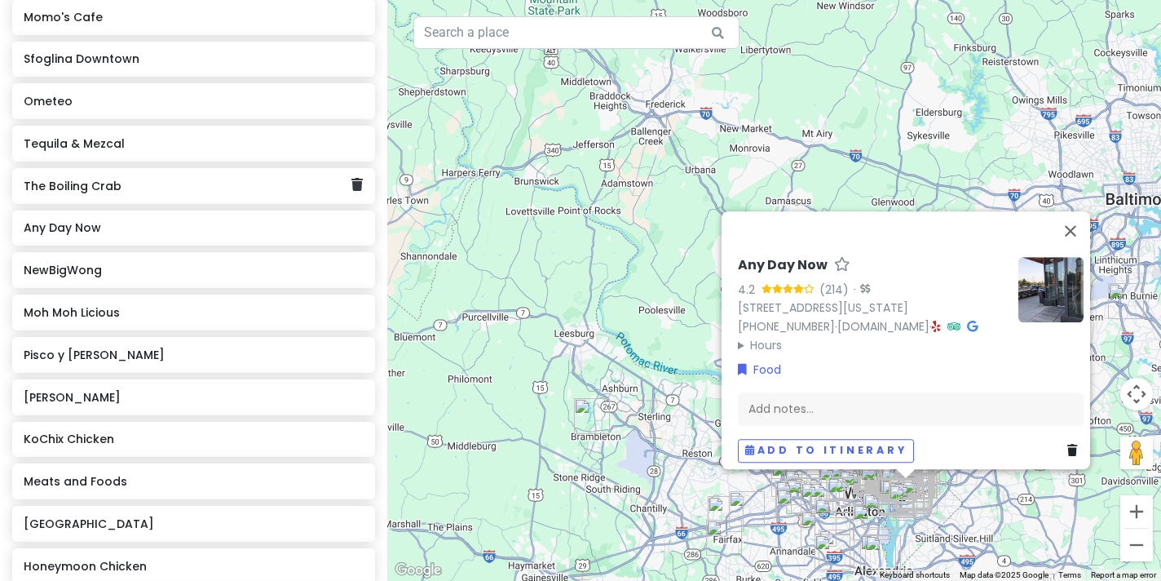
click at [251, 179] on h6 "The Boiling Crab" at bounding box center [188, 186] width 328 height 15
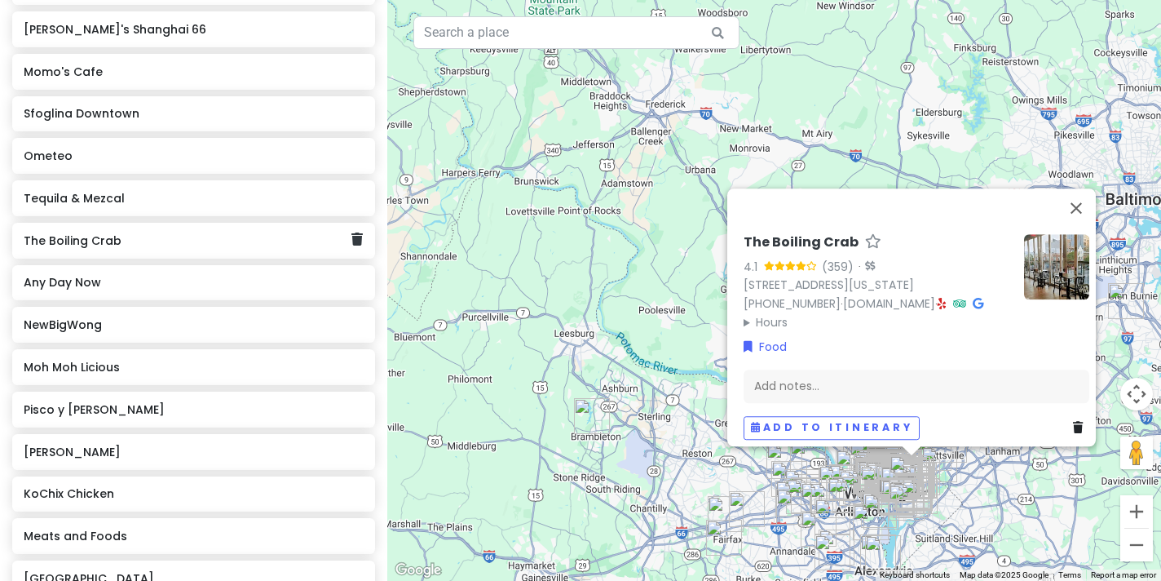
scroll to position [6073, 0]
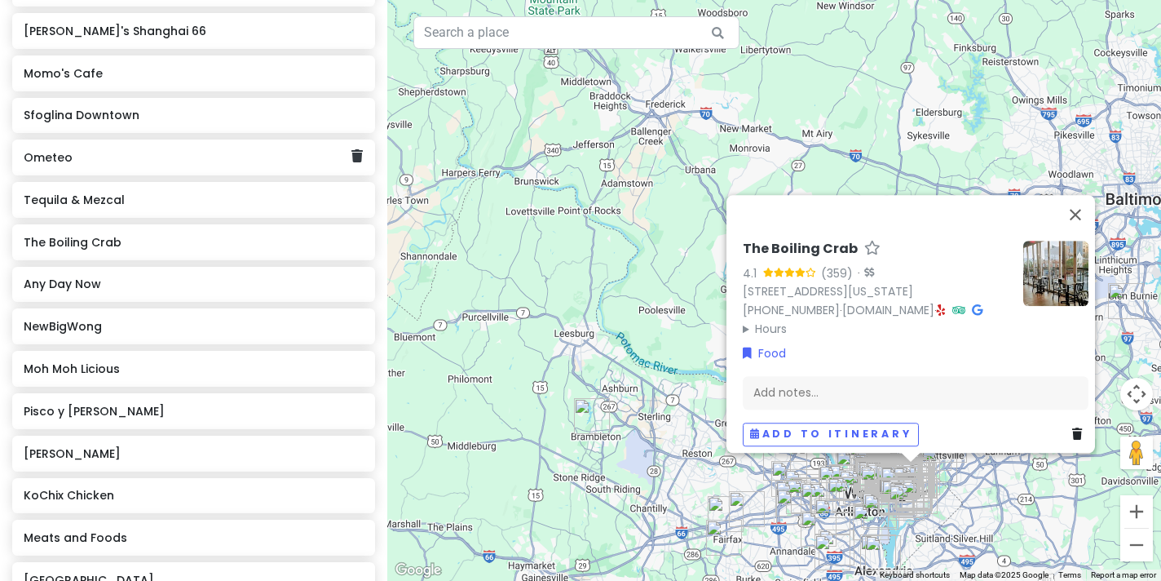
click at [248, 146] on div "Ometeo" at bounding box center [188, 157] width 328 height 23
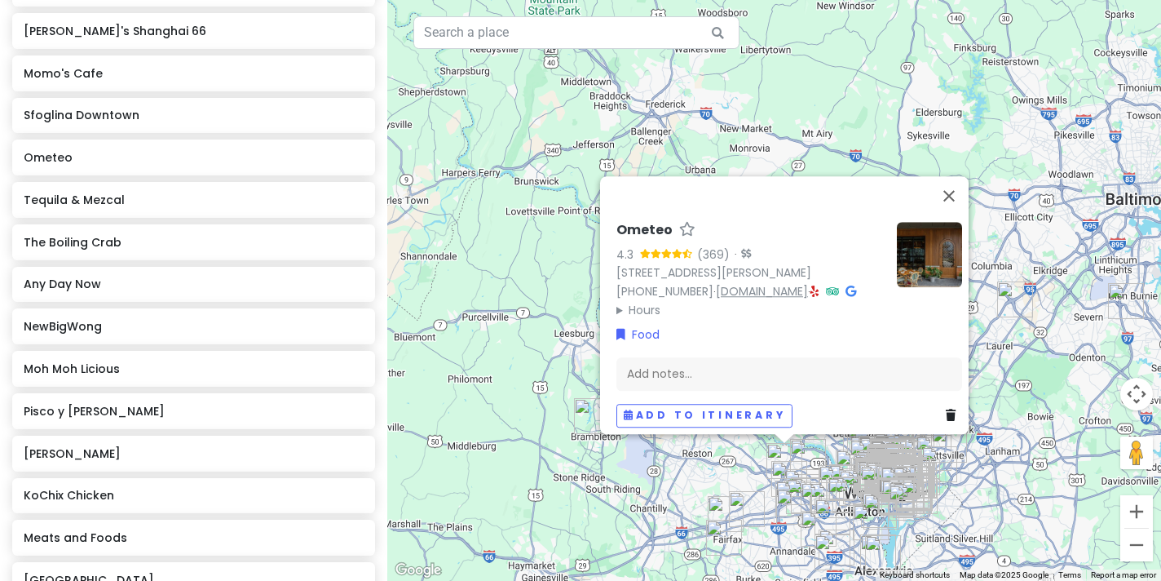
click at [733, 284] on link "[DOMAIN_NAME]" at bounding box center [762, 291] width 92 height 16
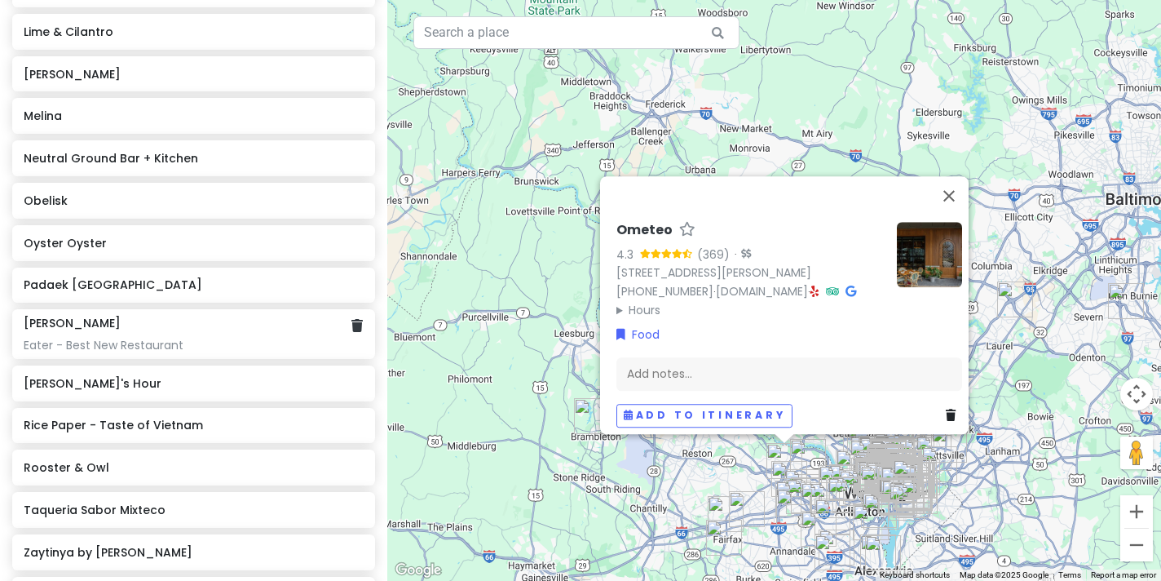
scroll to position [4366, 0]
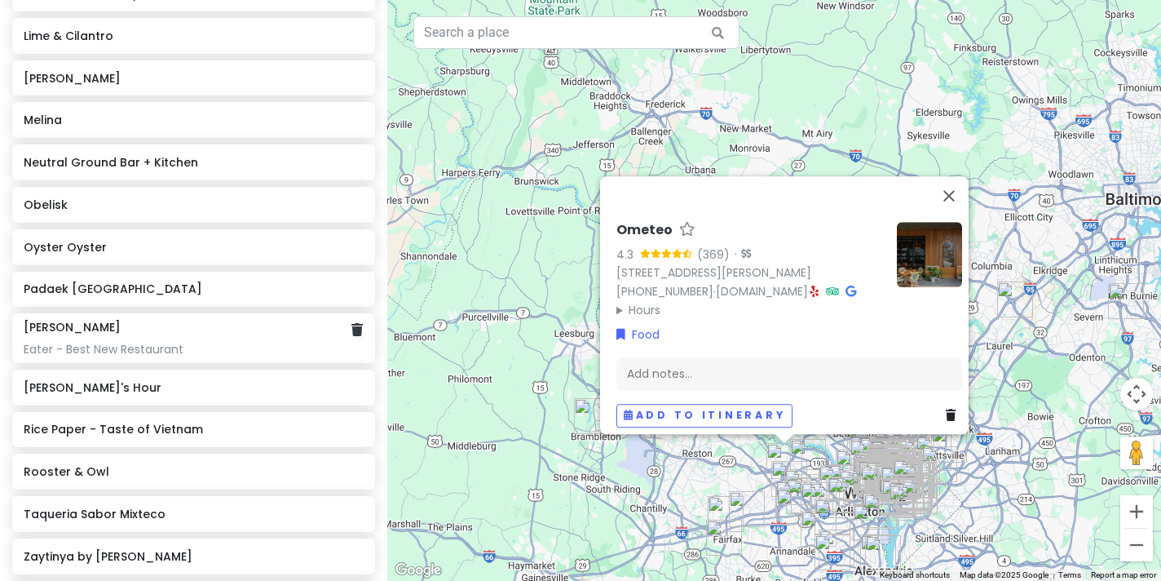
click at [240, 320] on div "[PERSON_NAME]" at bounding box center [193, 327] width 339 height 15
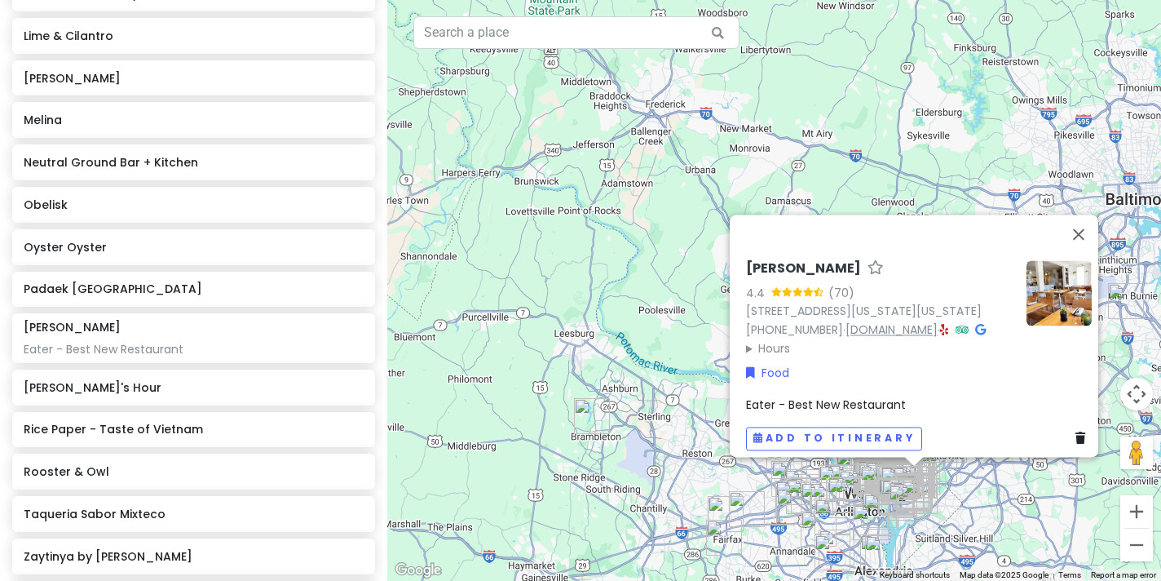
click at [863, 321] on link "[DOMAIN_NAME]" at bounding box center [892, 329] width 92 height 16
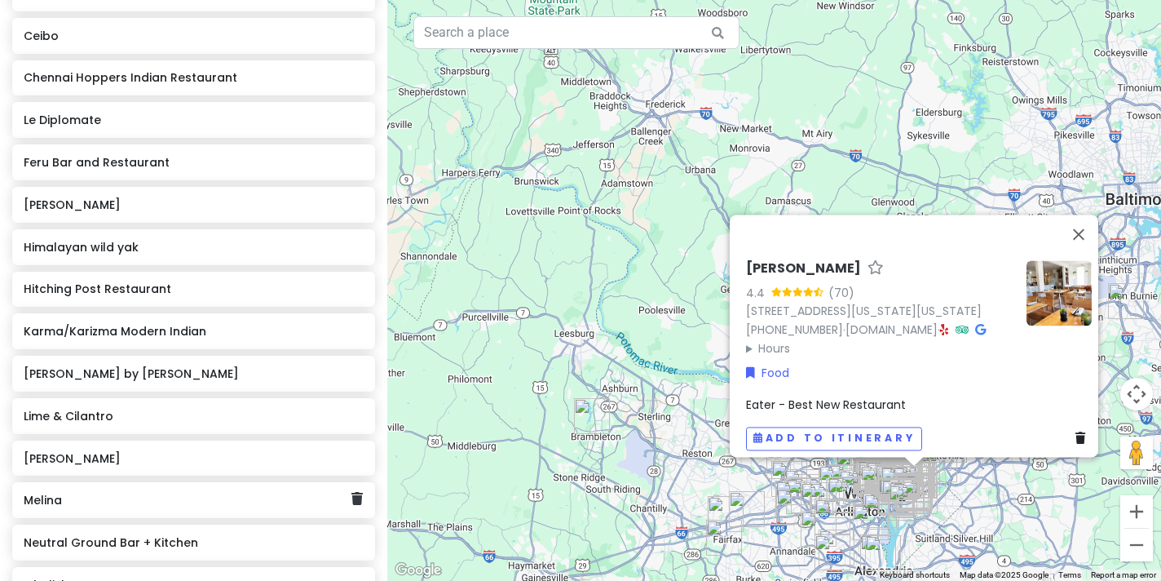
scroll to position [3978, 0]
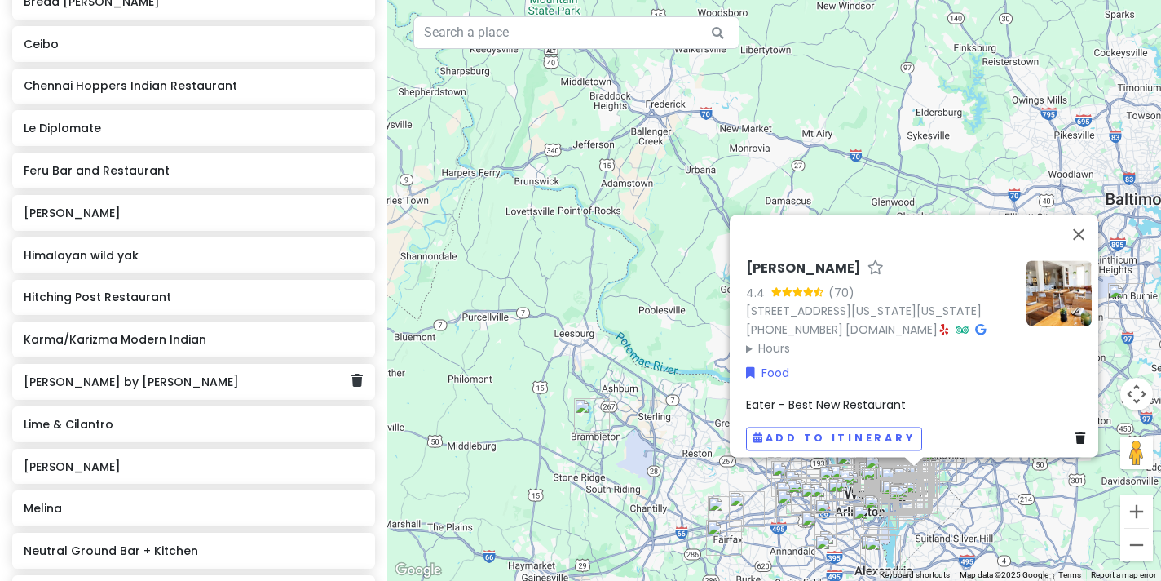
click at [167, 370] on div "[PERSON_NAME] by [PERSON_NAME]" at bounding box center [188, 381] width 328 height 23
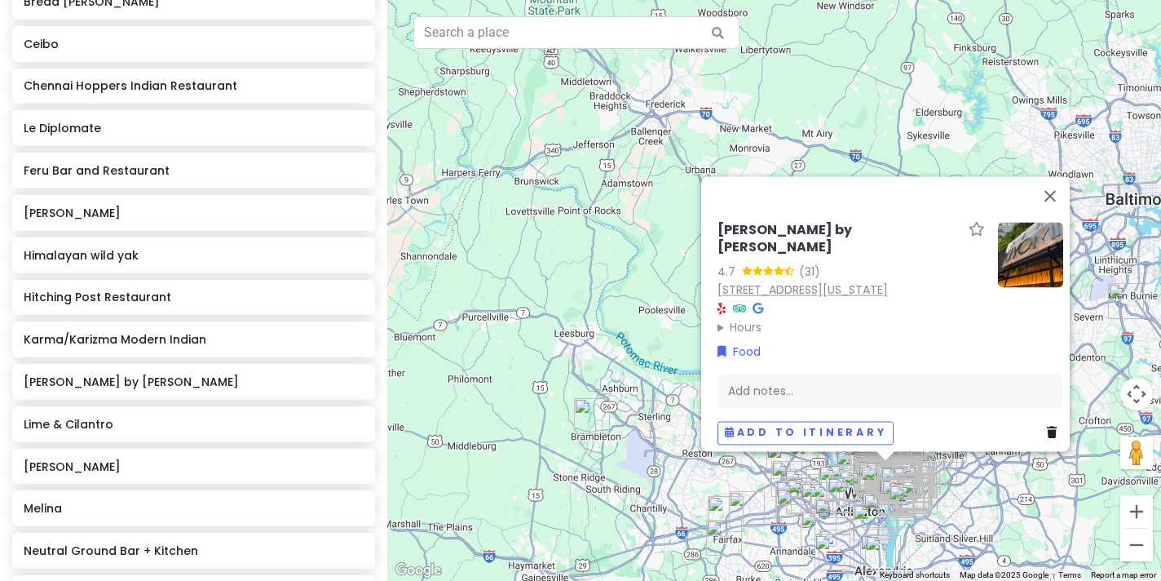
click at [888, 281] on link "[STREET_ADDRESS][US_STATE]" at bounding box center [803, 289] width 170 height 16
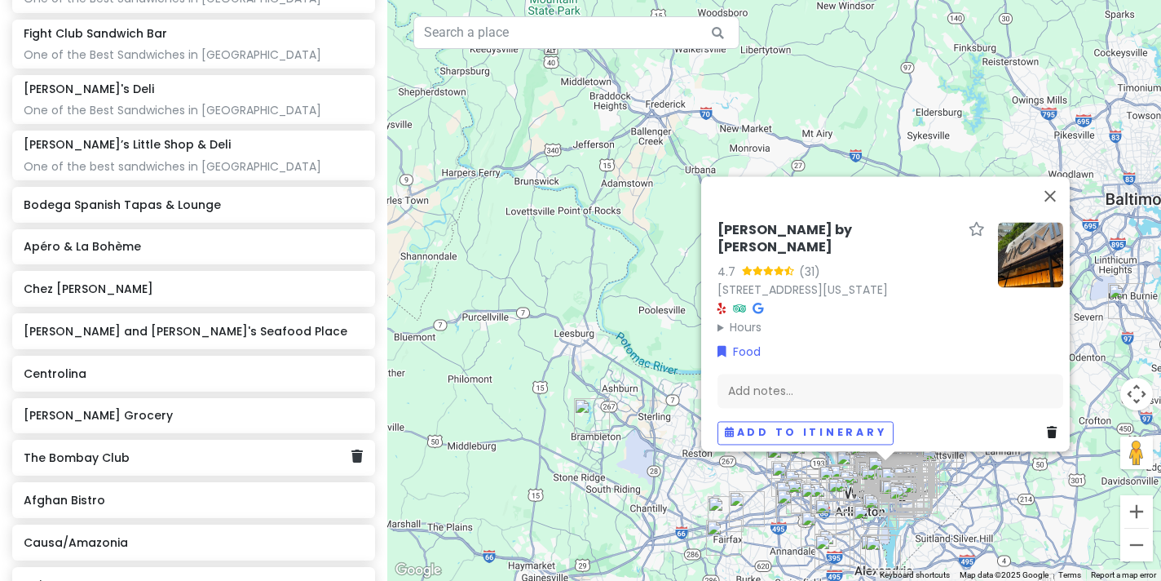
scroll to position [3267, 0]
